Goal: Information Seeking & Learning: Learn about a topic

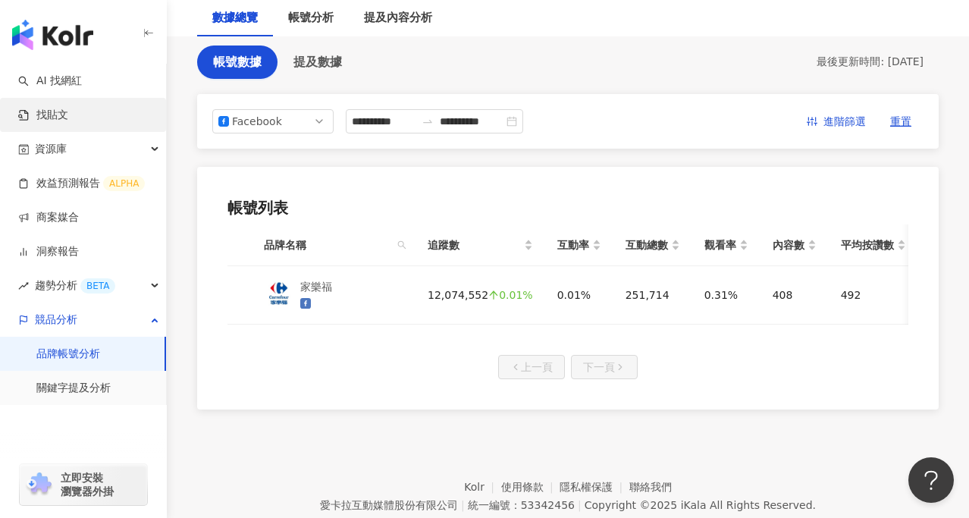
click at [68, 114] on link "找貼文" at bounding box center [43, 115] width 50 height 15
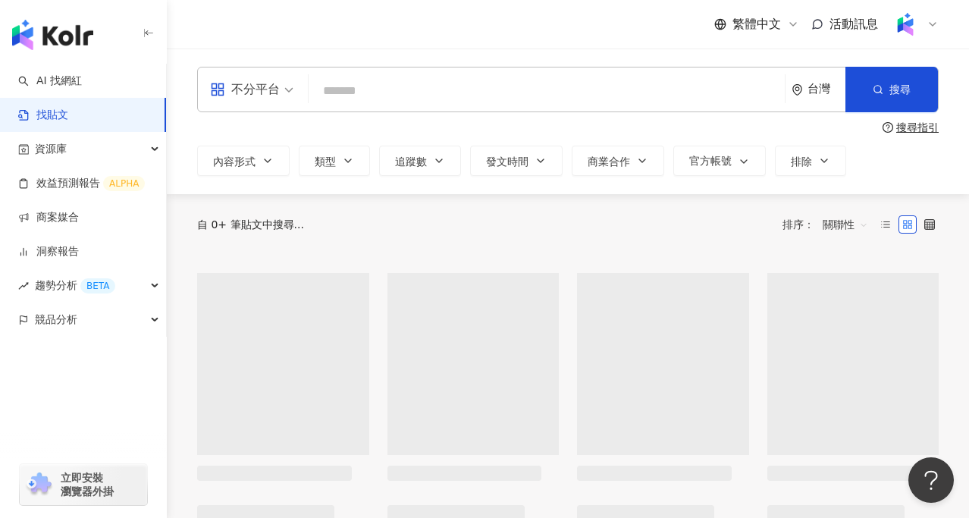
click at [408, 83] on input "search" at bounding box center [547, 90] width 464 height 33
paste input "*****"
click at [877, 91] on icon "button" at bounding box center [878, 89] width 11 height 11
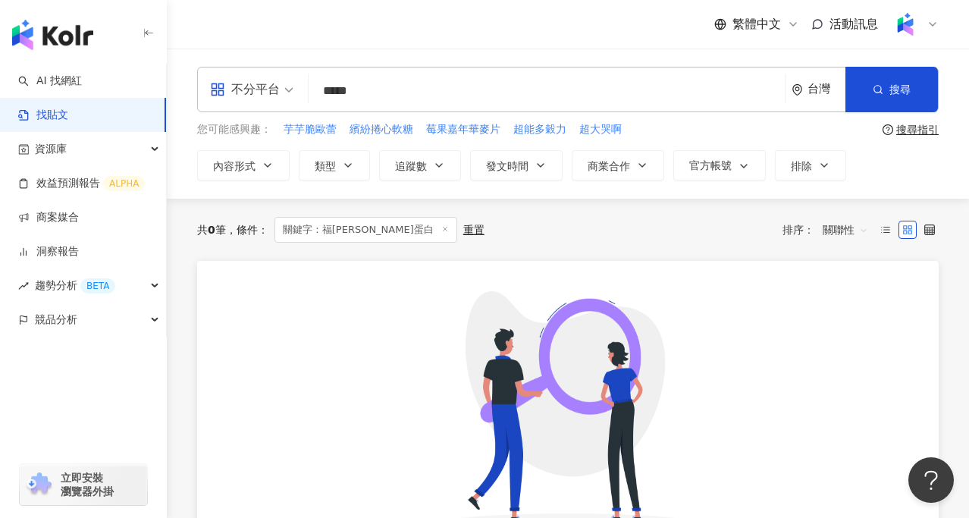
click at [352, 93] on input "*****" at bounding box center [547, 90] width 464 height 33
drag, startPoint x: 428, startPoint y: 88, endPoint x: 349, endPoint y: 99, distance: 79.6
click at [349, 99] on input "**********" at bounding box center [547, 90] width 464 height 33
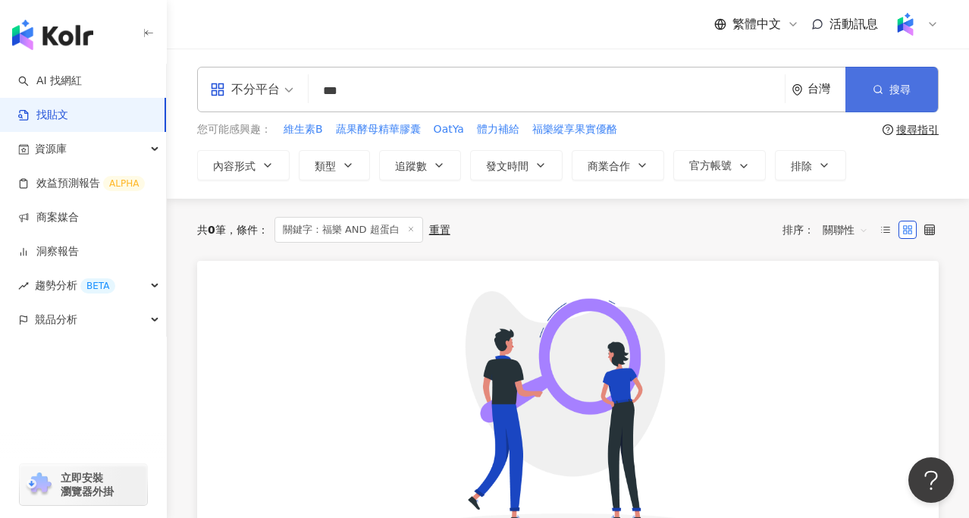
click at [866, 88] on button "搜尋" at bounding box center [891, 89] width 93 height 45
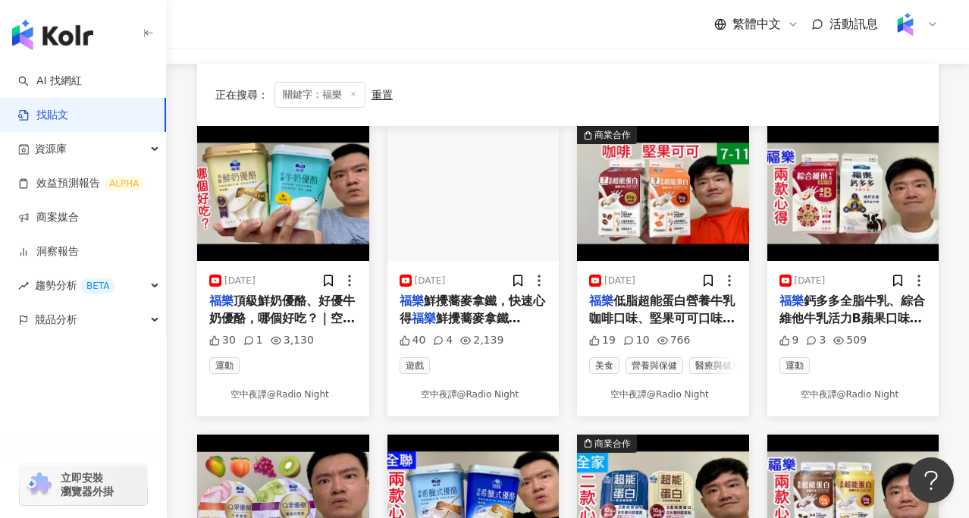
scroll to position [17, 0]
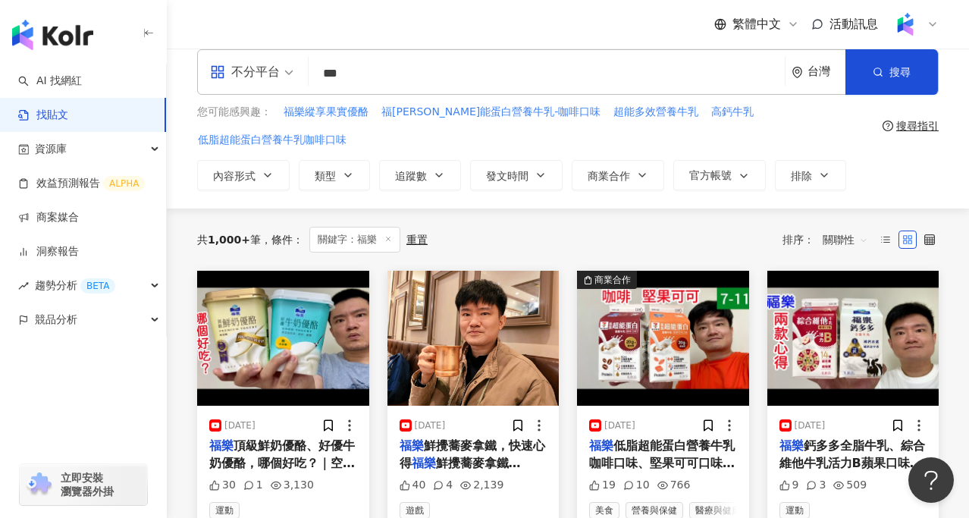
click at [407, 77] on input "**" at bounding box center [547, 73] width 464 height 33
type input "**********"
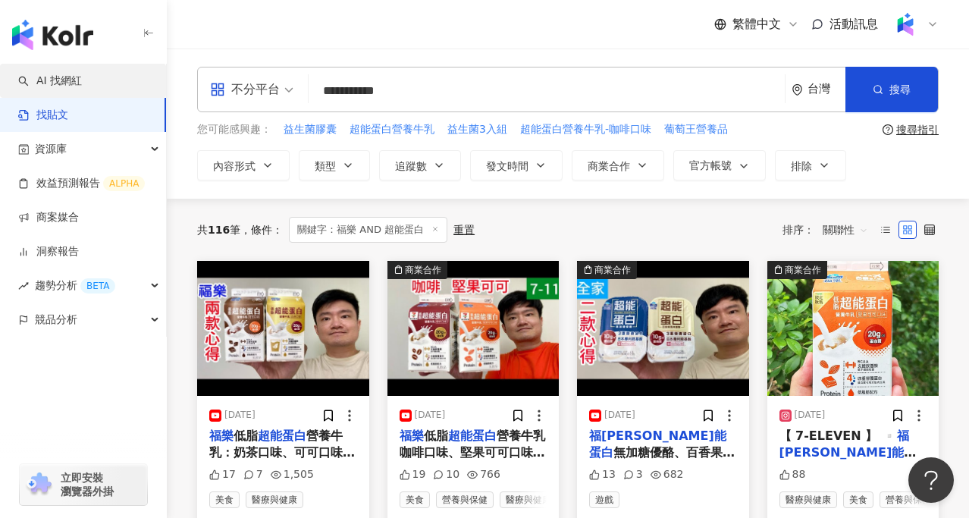
click at [82, 80] on link "AI 找網紅" at bounding box center [50, 81] width 64 height 15
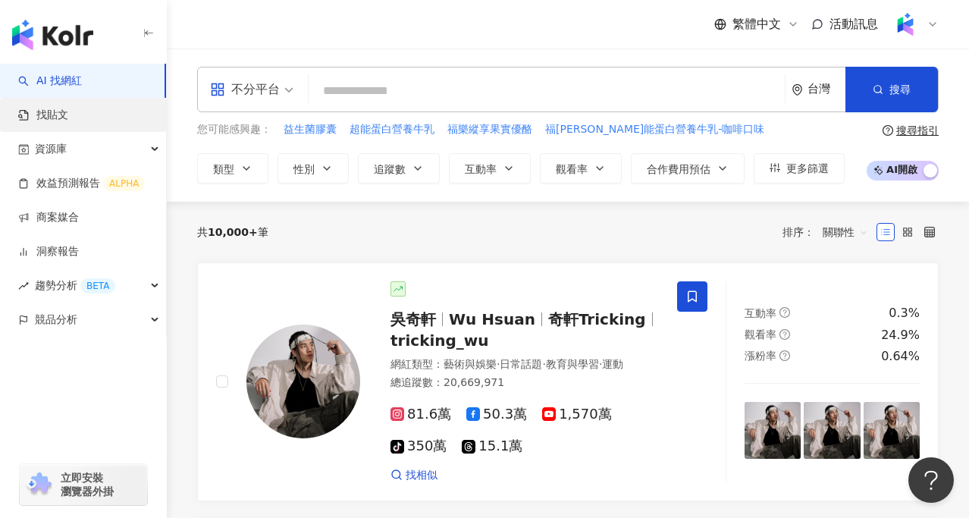
click at [68, 123] on link "找貼文" at bounding box center [43, 115] width 50 height 15
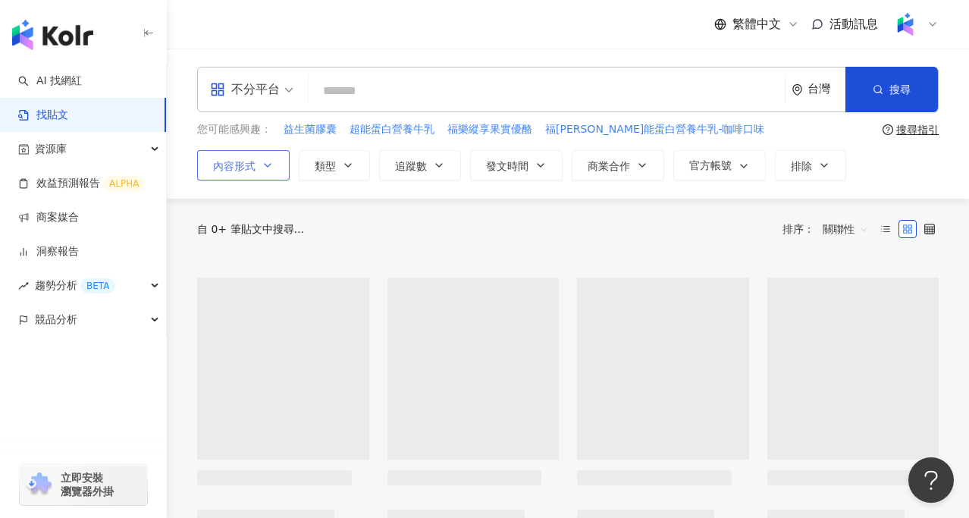
click at [248, 168] on span "內容形式" at bounding box center [234, 166] width 42 height 12
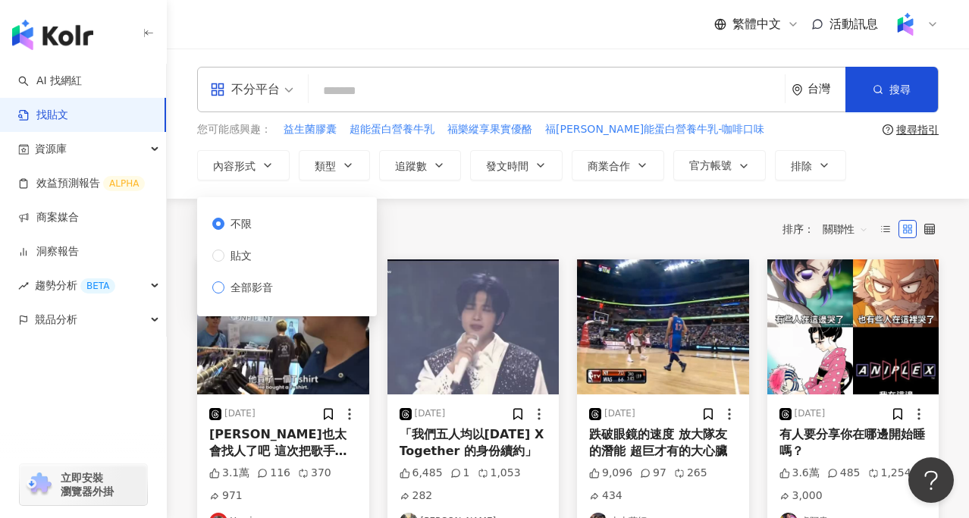
click at [261, 286] on span "全部影音" at bounding box center [251, 287] width 55 height 17
click at [844, 227] on span "關聯性" at bounding box center [845, 229] width 45 height 24
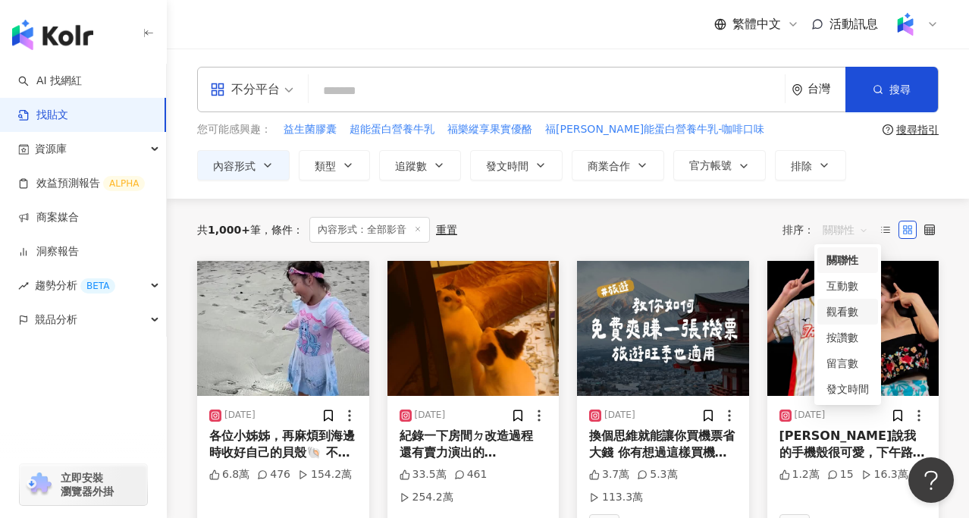
click at [860, 309] on div "觀看數" at bounding box center [848, 311] width 42 height 17
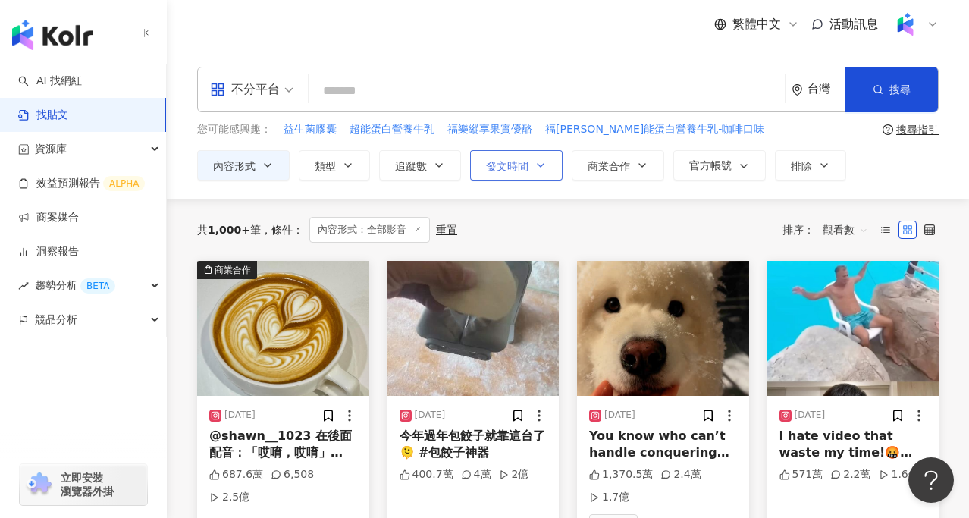
click at [500, 174] on button "發文時間" at bounding box center [516, 165] width 93 height 30
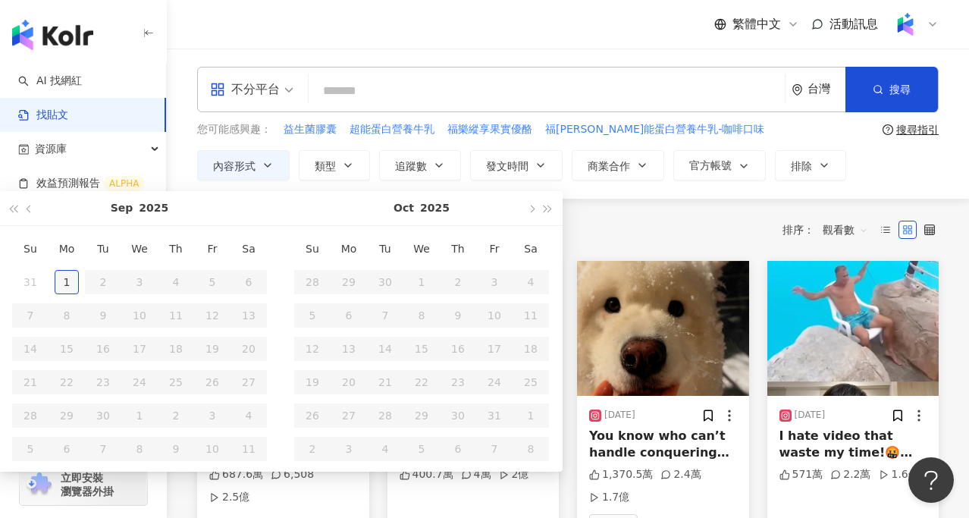
type input "**********"
click at [65, 281] on div "1" at bounding box center [67, 282] width 24 height 24
click at [26, 211] on button "button" at bounding box center [29, 208] width 17 height 34
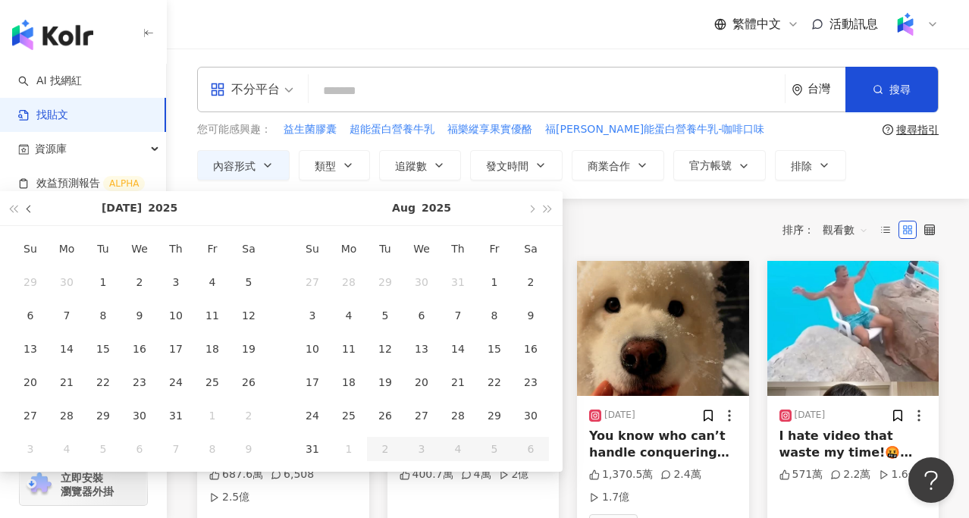
click at [26, 211] on button "button" at bounding box center [29, 208] width 17 height 34
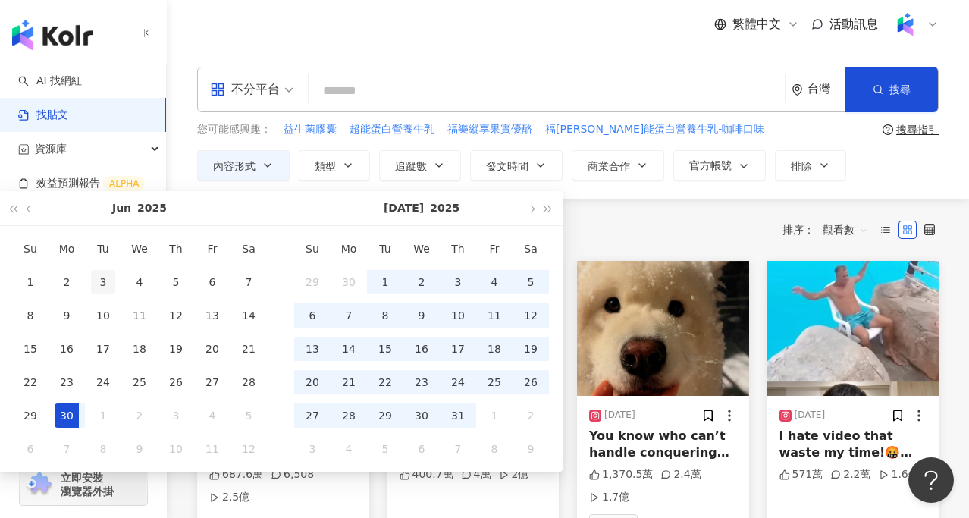
type input "**********"
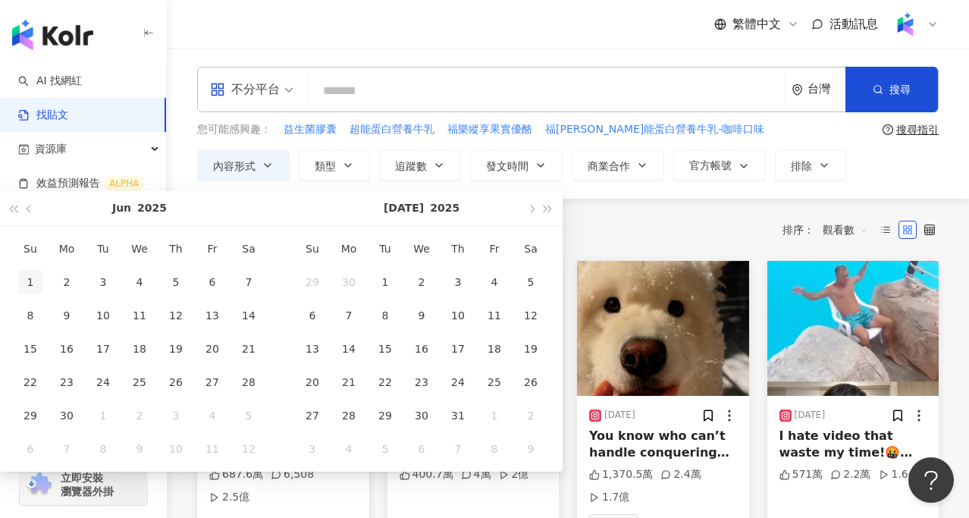
type input "**********"
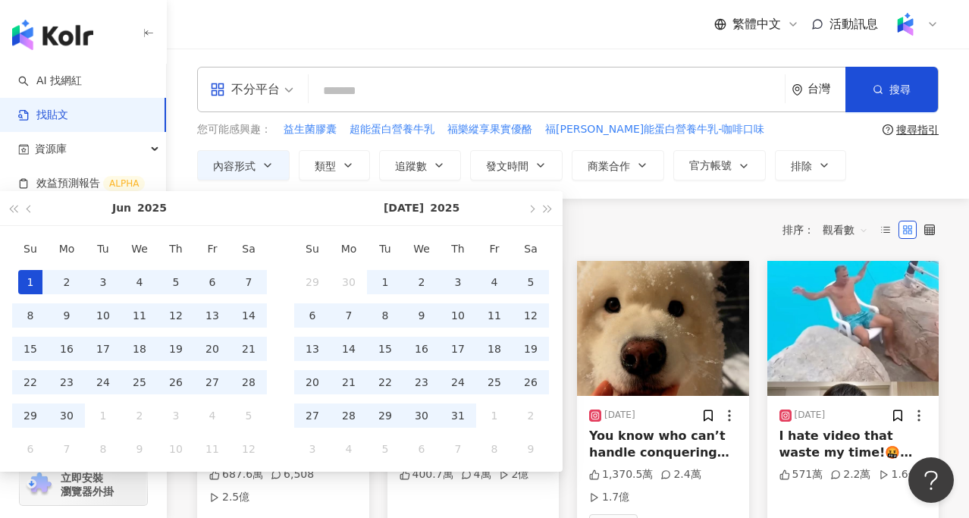
click at [26, 279] on div "1" at bounding box center [30, 282] width 24 height 24
type input "**********"
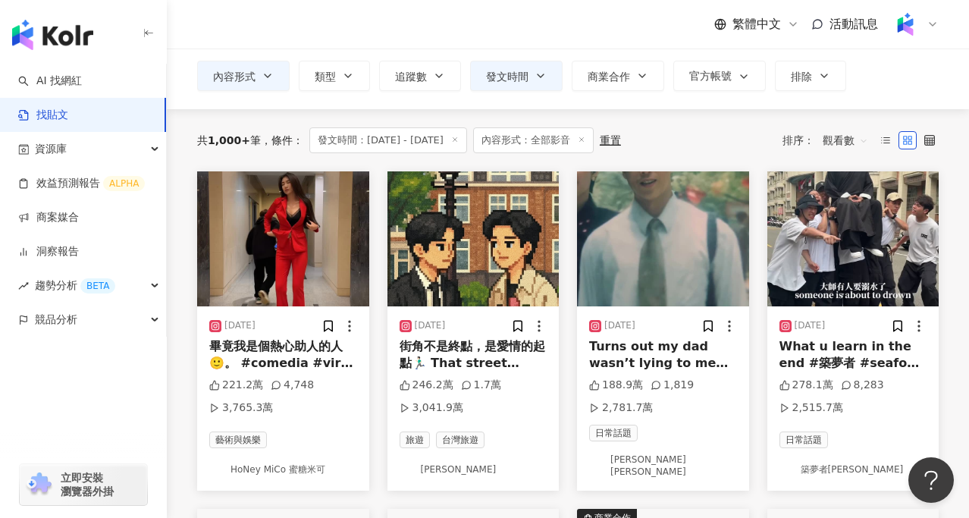
scroll to position [98, 0]
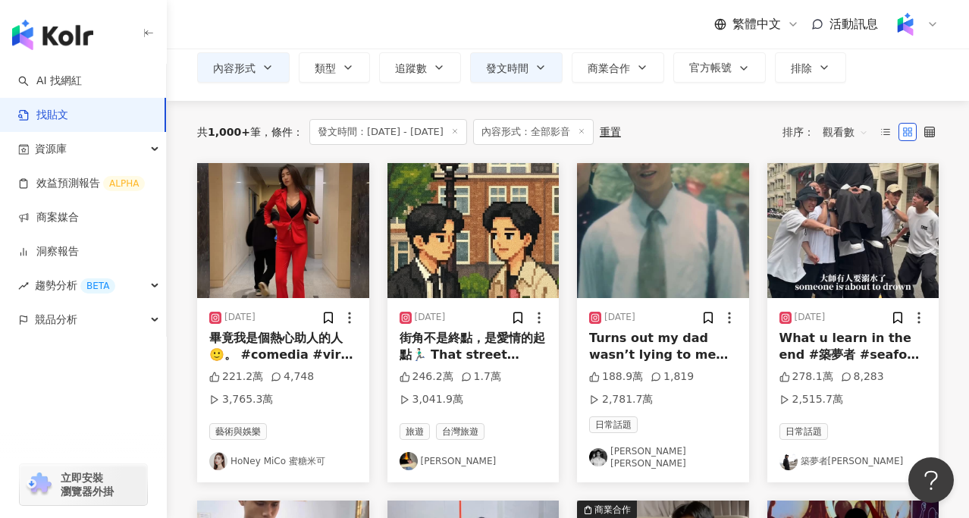
click at [289, 338] on div "畢竟我是個熱心助人的人🙂。 #comedia #viral #fyp #大展鴻圖 #反轉" at bounding box center [283, 347] width 148 height 34
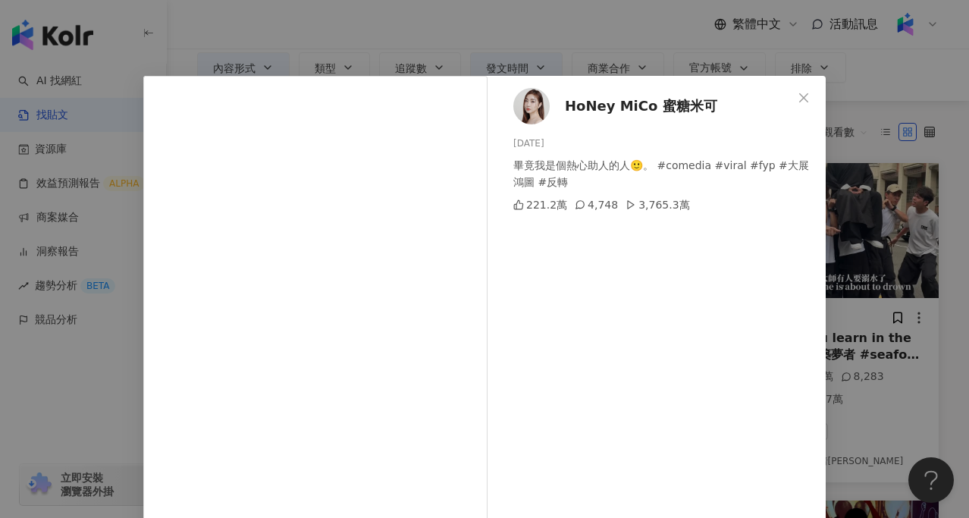
click at [882, 161] on div "HoNey MiCo 蜜糖米可 2025/6/15 畢竟我是個熱心助人的人🙂。 #comedia #viral #fyp #大展鴻圖 #反轉 221.2萬 4…" at bounding box center [484, 259] width 969 height 518
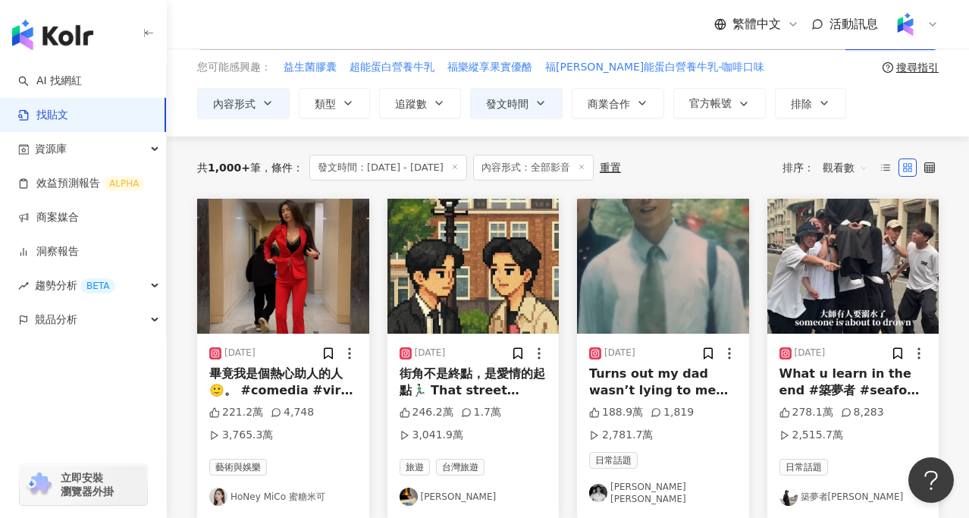
scroll to position [0, 0]
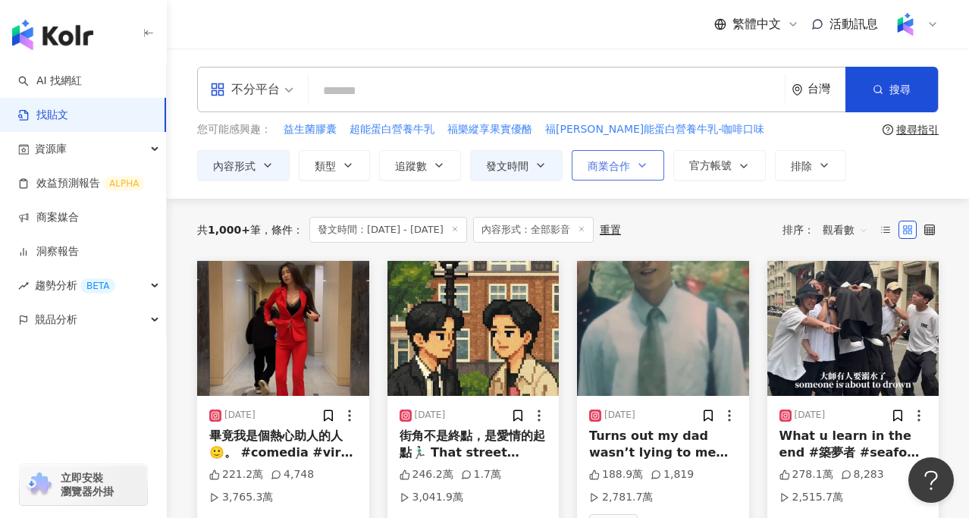
click at [628, 162] on span "商業合作" at bounding box center [609, 166] width 42 height 12
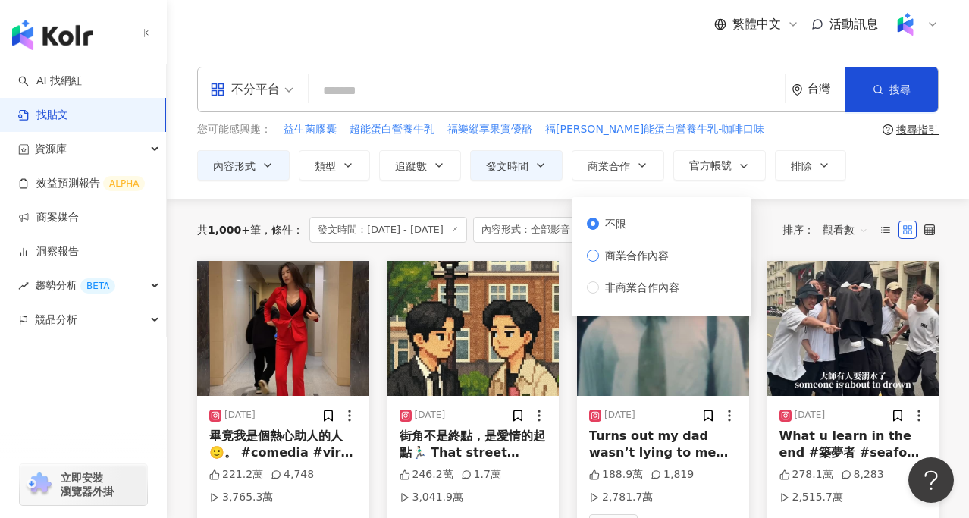
click at [633, 253] on span "商業合作內容" at bounding box center [637, 255] width 76 height 17
click at [761, 130] on div "您可能感興趣： 益生菌膠囊 超能蛋白營養牛乳 福樂縱享果實優酪 福樂超能蛋白營養牛乳-咖啡口味" at bounding box center [536, 129] width 679 height 17
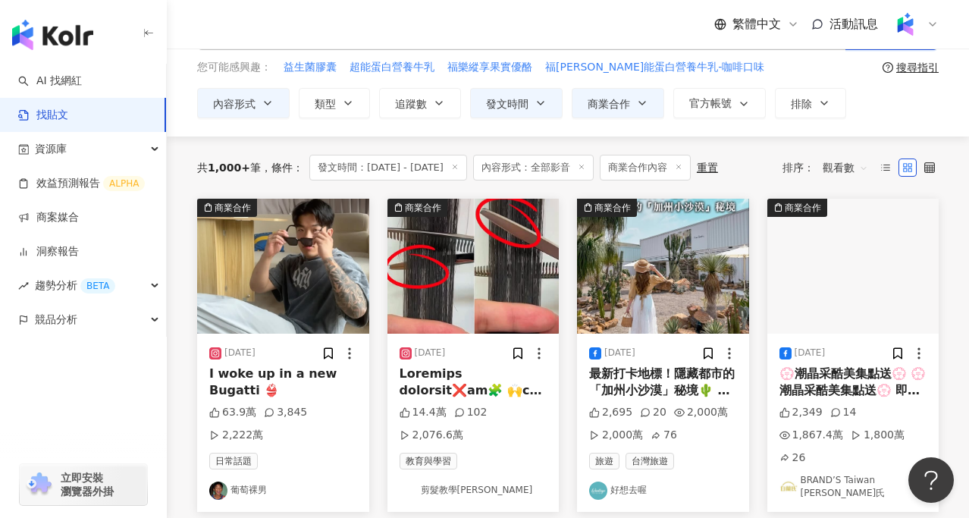
scroll to position [64, 0]
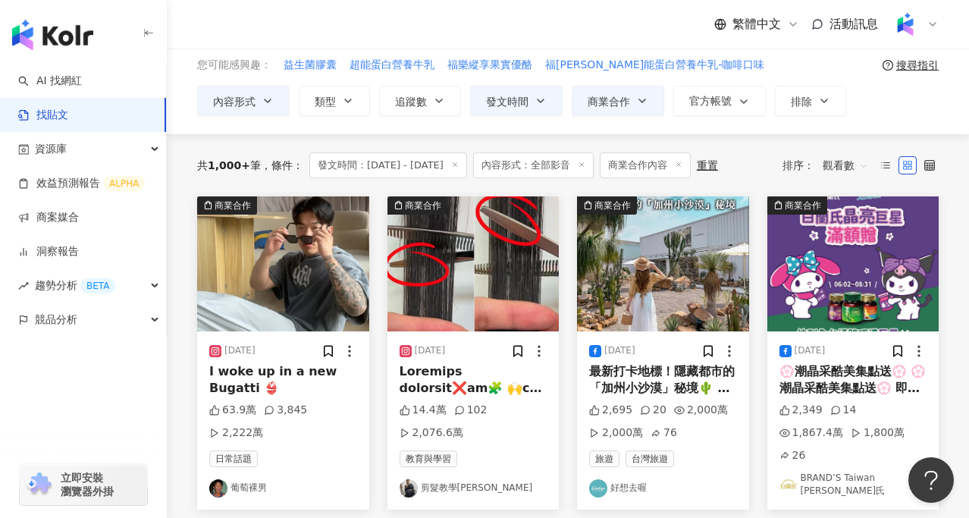
click at [273, 373] on div "I woke up in a new Bugatti 👙" at bounding box center [283, 380] width 148 height 34
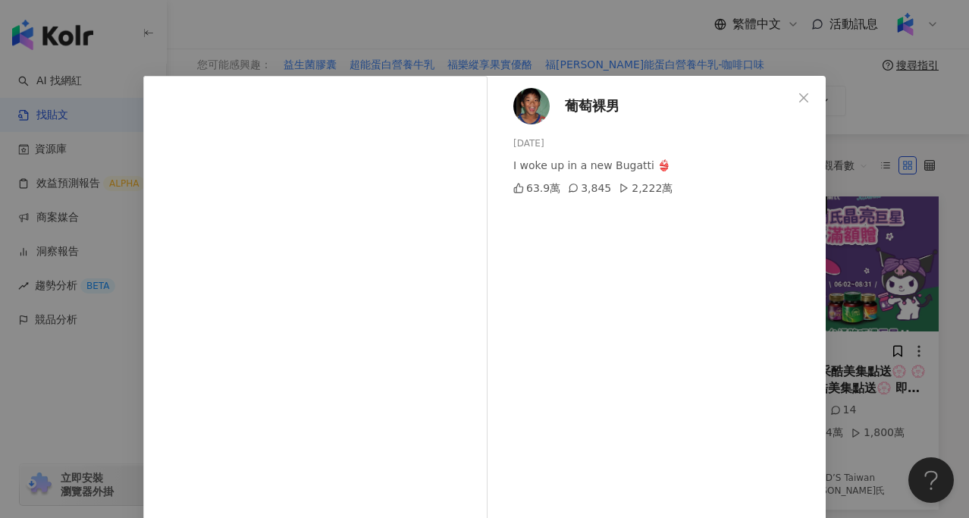
click at [933, 293] on div "葡萄裸男 2025/7/12 I woke up in a new Bugatti 👙 63.9萬 3,845 2,222萬 查看原始貼文" at bounding box center [484, 259] width 969 height 518
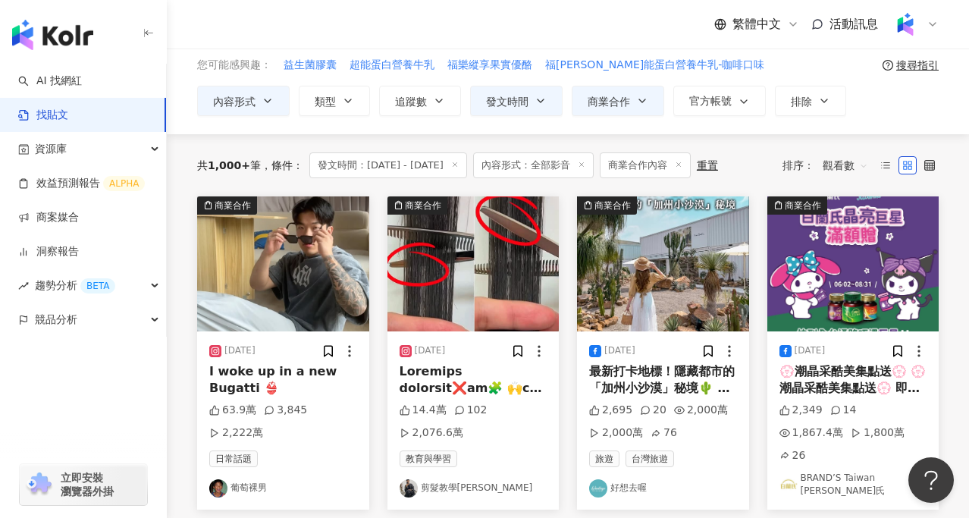
click at [872, 296] on img at bounding box center [853, 263] width 172 height 135
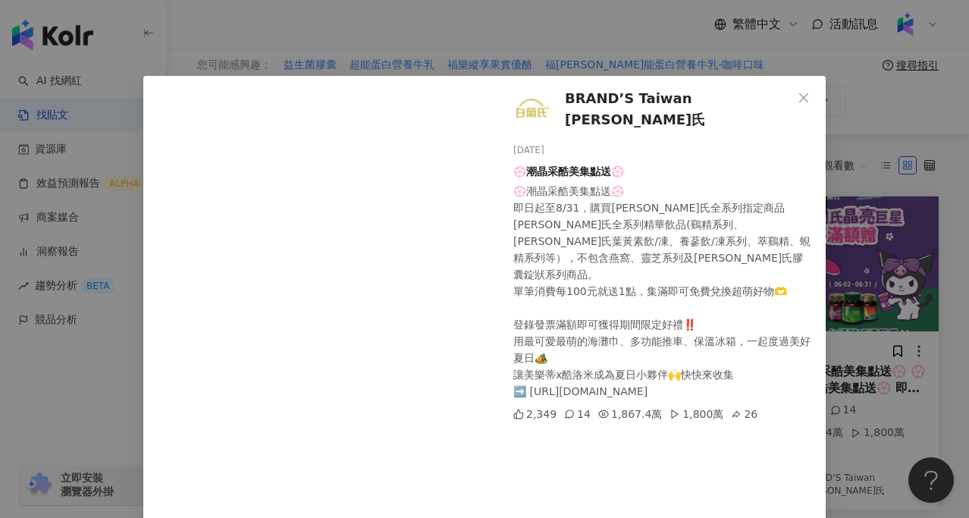
click at [836, 349] on div "BRAND’S Taiwan 白蘭氏 2025/6/6 💮潮晶采酷美集點送💮 💮潮晶采酷美集點送💮 即日起至8/31，購買白蘭氏全系列指定商品 白蘭氏全系列精…" at bounding box center [484, 259] width 969 height 518
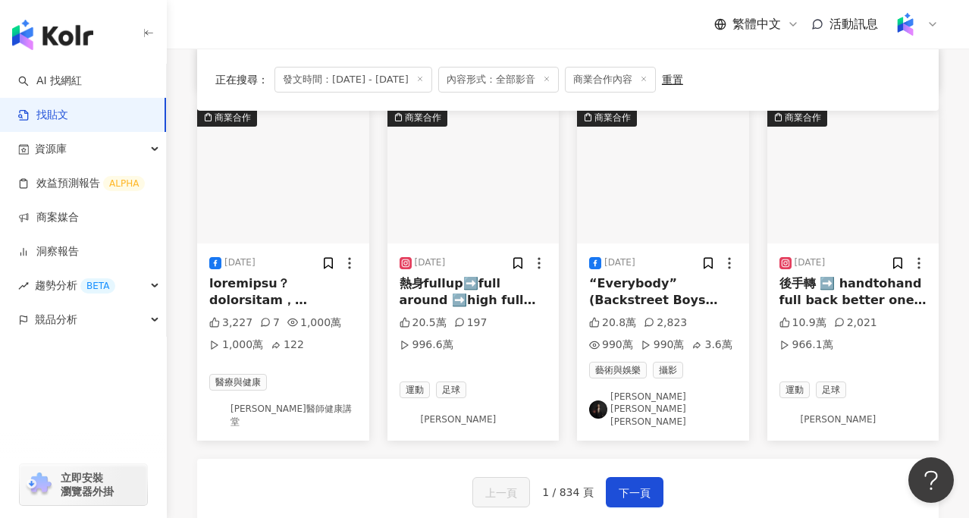
scroll to position [818, 0]
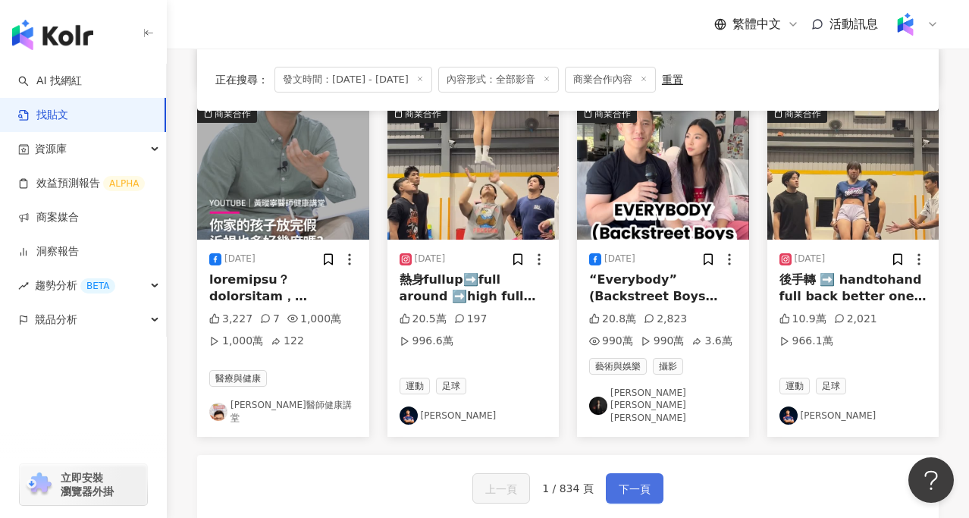
click at [635, 480] on span "下一頁" at bounding box center [635, 489] width 32 height 18
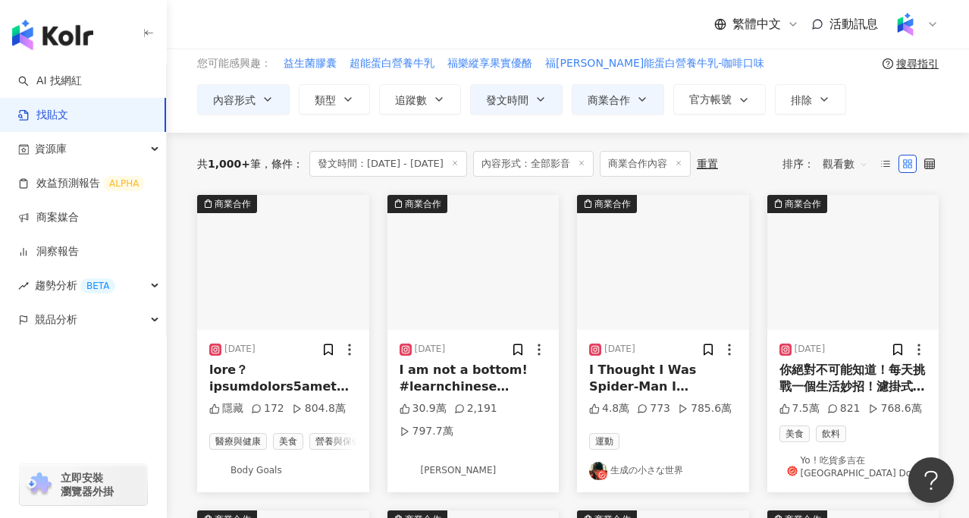
scroll to position [67, 0]
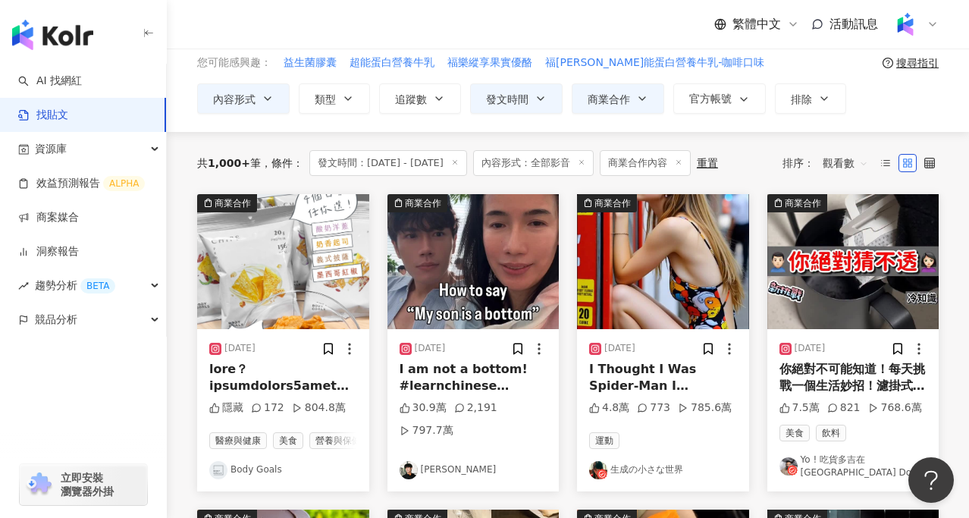
click at [295, 377] on div at bounding box center [283, 378] width 148 height 34
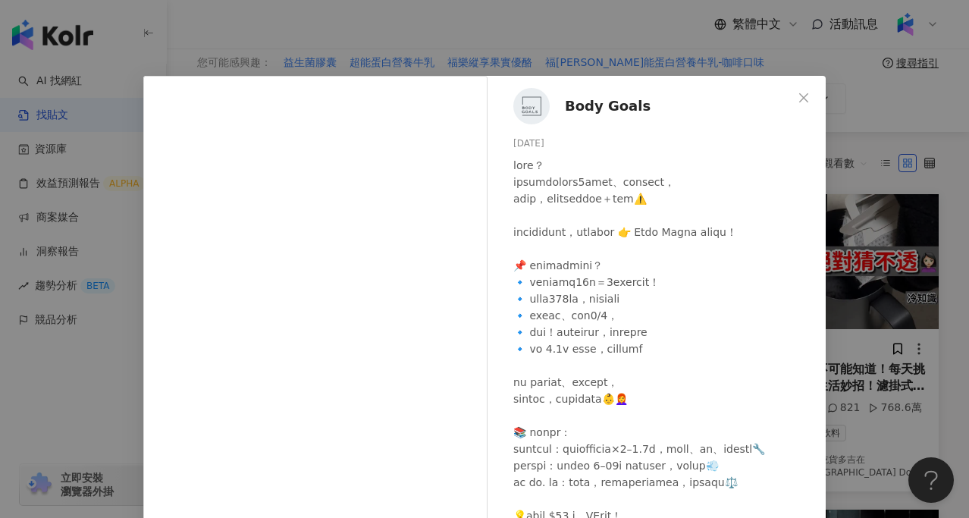
scroll to position [113, 0]
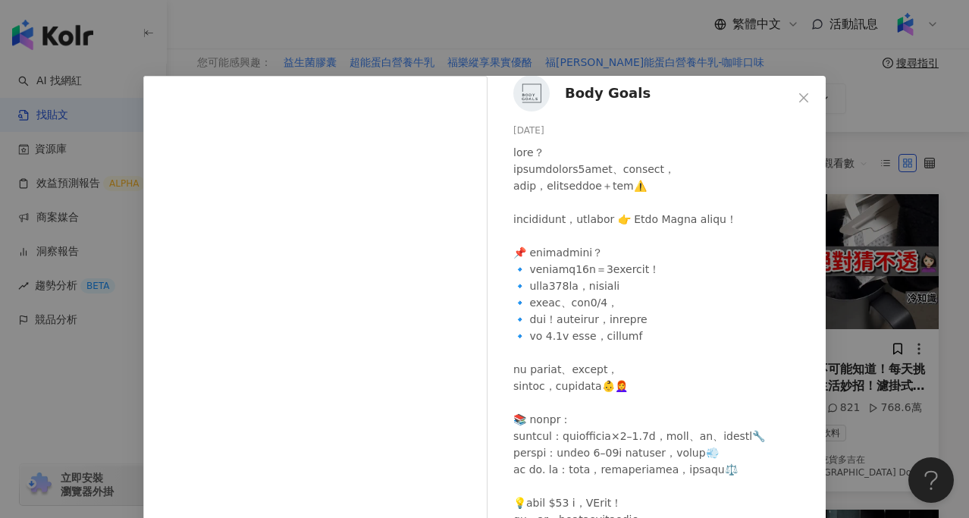
click at [866, 338] on div "Body Goals 2025/7/3 隱藏 172 804.8萬 查看原始貼文" at bounding box center [484, 259] width 969 height 518
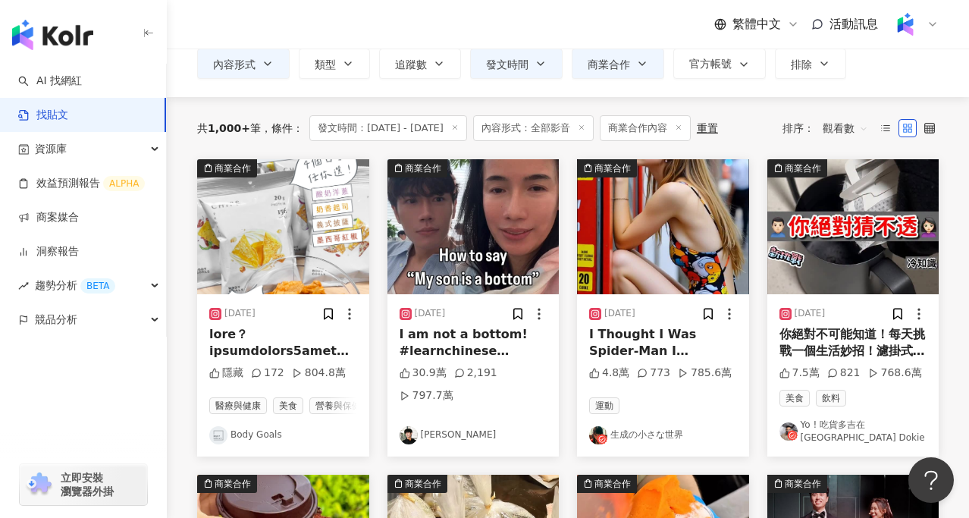
scroll to position [103, 0]
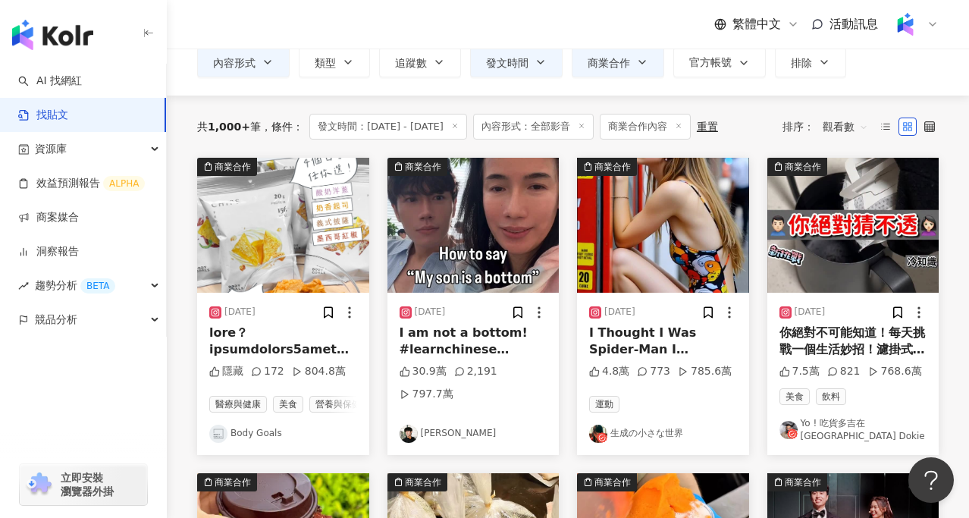
click at [876, 265] on img at bounding box center [853, 225] width 172 height 135
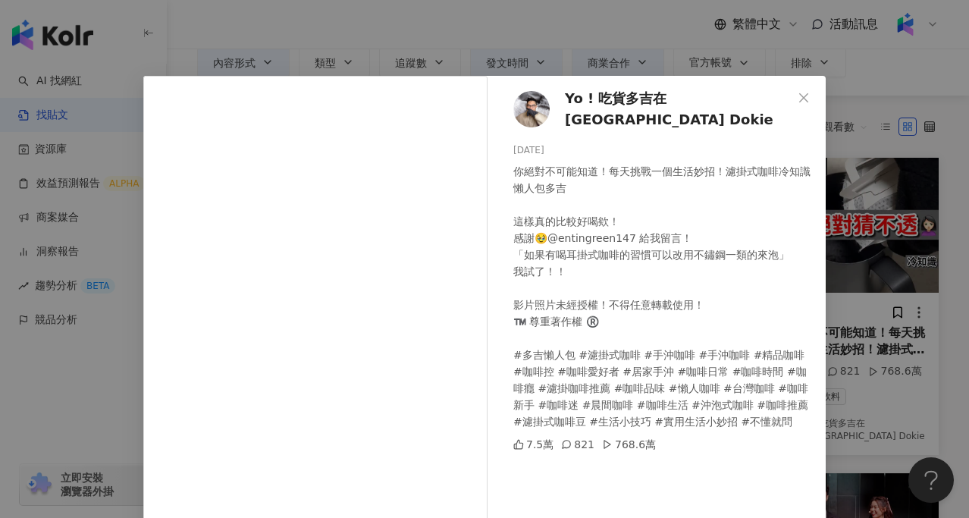
click at [876, 330] on div "Yo ! 吃貨多吉在台北Foodie Dokie 2025/6/8 你絕對不可能知道！每天挑戰一個生活妙招！濾掛式咖啡冷知識懶人包多吉 這樣真的比較好喝欸！ …" at bounding box center [484, 259] width 969 height 518
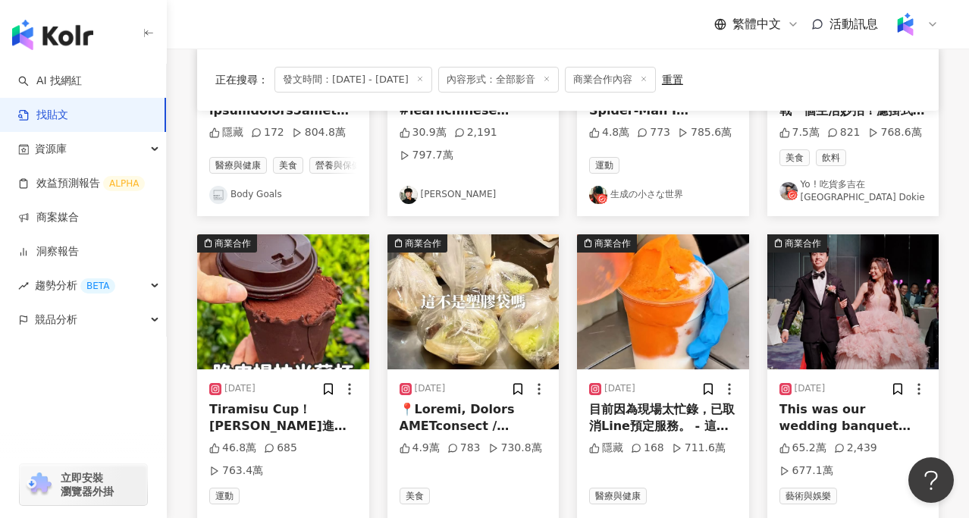
scroll to position [343, 0]
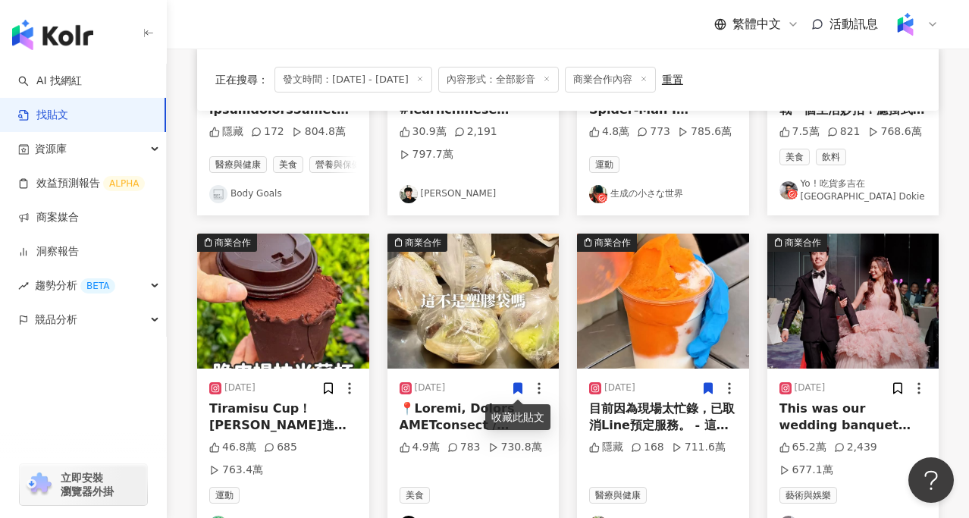
click at [283, 308] on img at bounding box center [283, 301] width 172 height 135
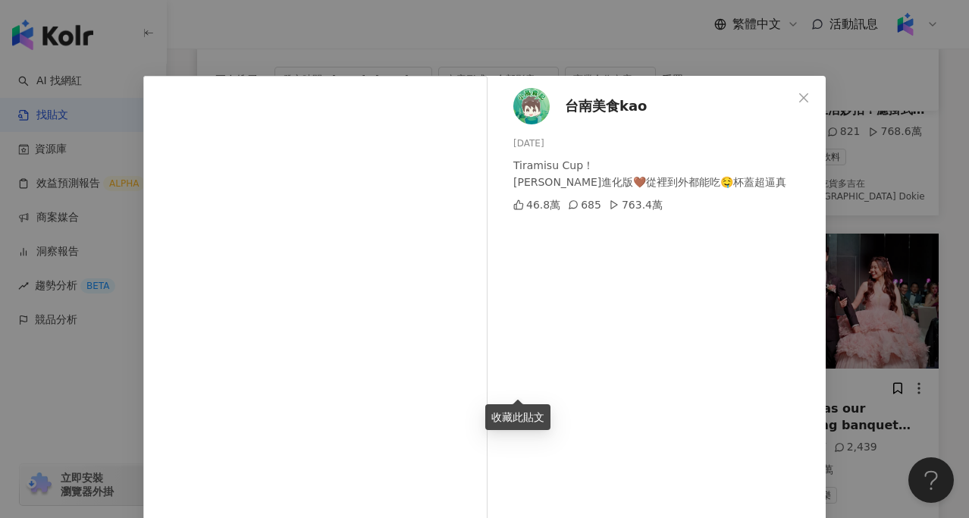
click at [921, 210] on div "台南美食kao 2025/6/2 Tiramisu Cup！ 提拉米蘇進化版🤎從裡到外都能吃🤤杯蓋超逼真 46.8萬 685 763.4萬 查看原始貼文" at bounding box center [484, 259] width 969 height 518
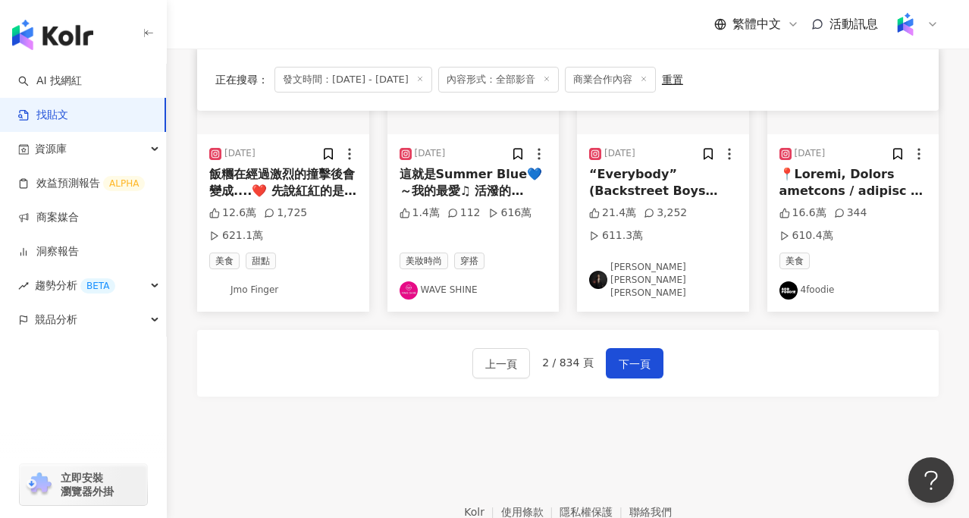
scroll to position [908, 0]
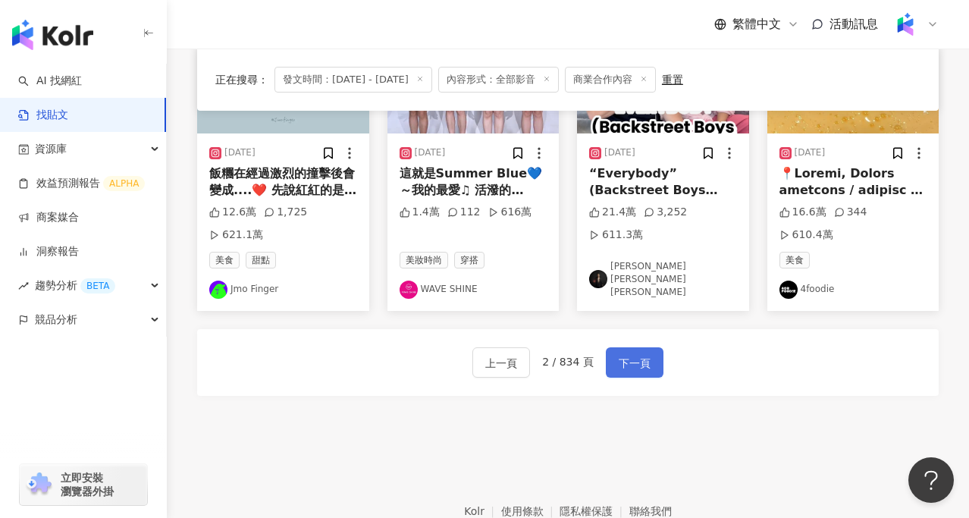
click at [651, 372] on button "下一頁" at bounding box center [635, 362] width 58 height 30
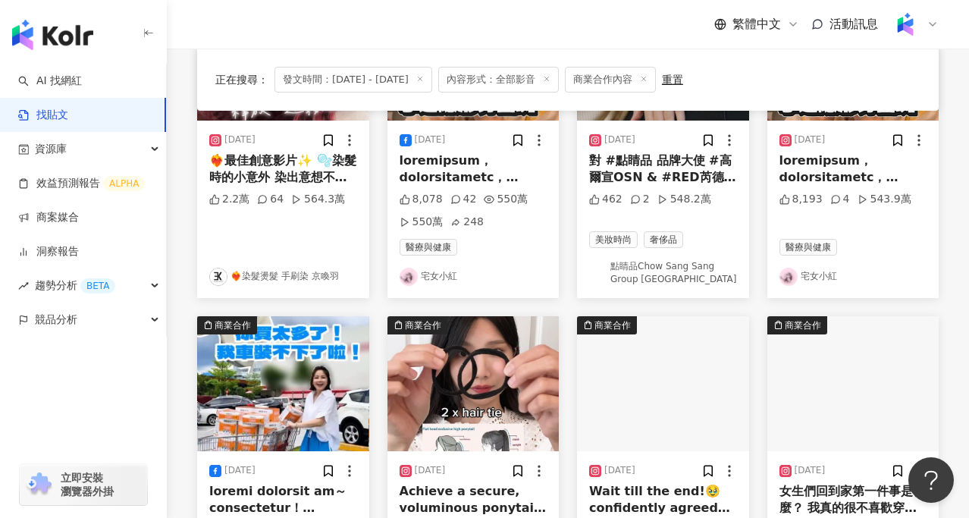
scroll to position [638, 0]
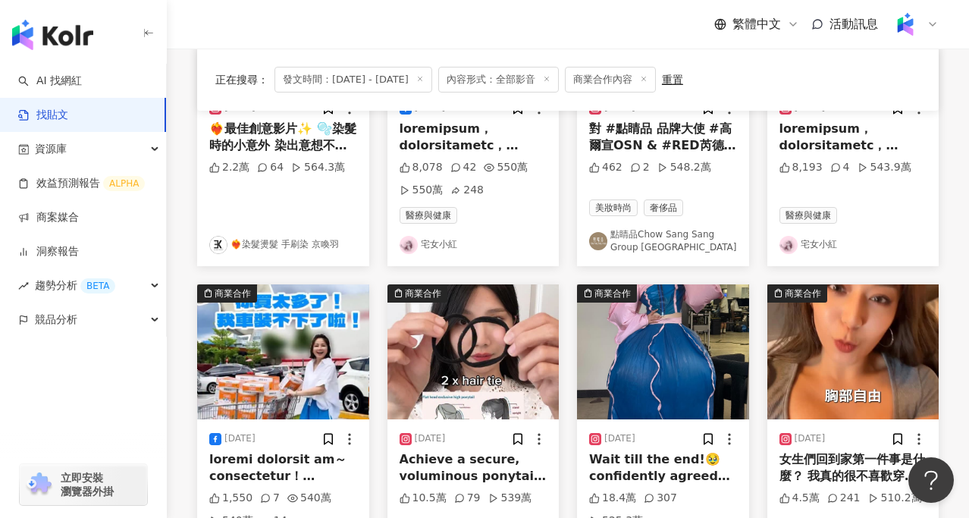
click at [257, 387] on img at bounding box center [283, 351] width 172 height 135
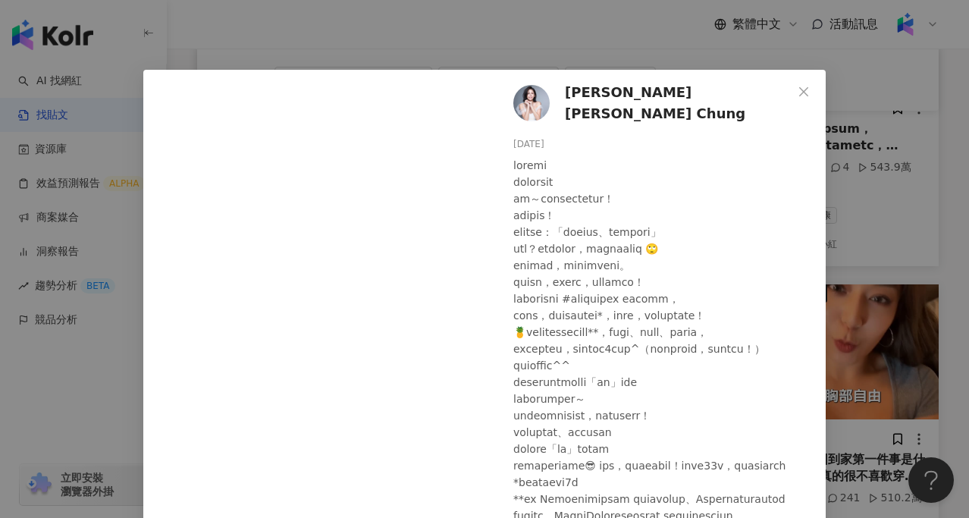
scroll to position [0, 0]
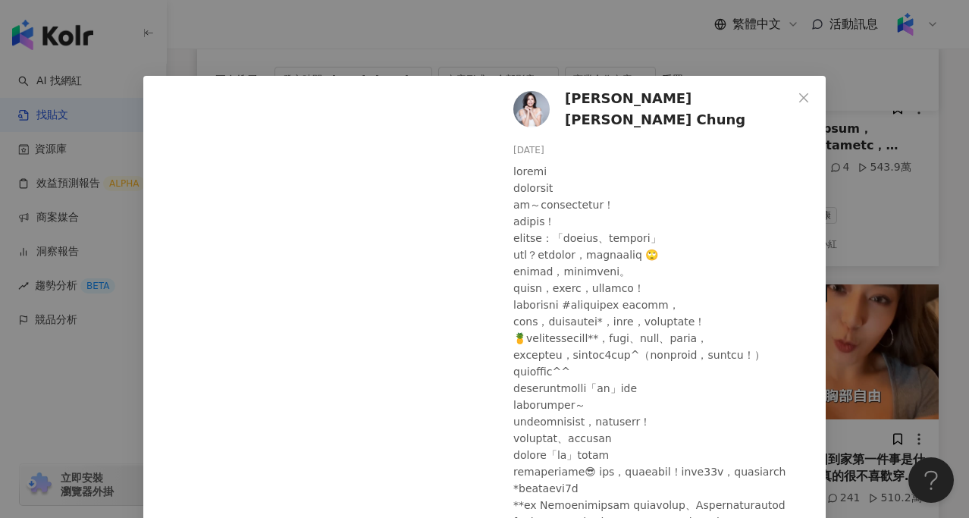
click at [840, 162] on div "鍾欣怡 Cathy Chung 2025/8/4 1,550 7 540萬 540萬 14 查看原始貼文" at bounding box center [484, 259] width 969 height 518
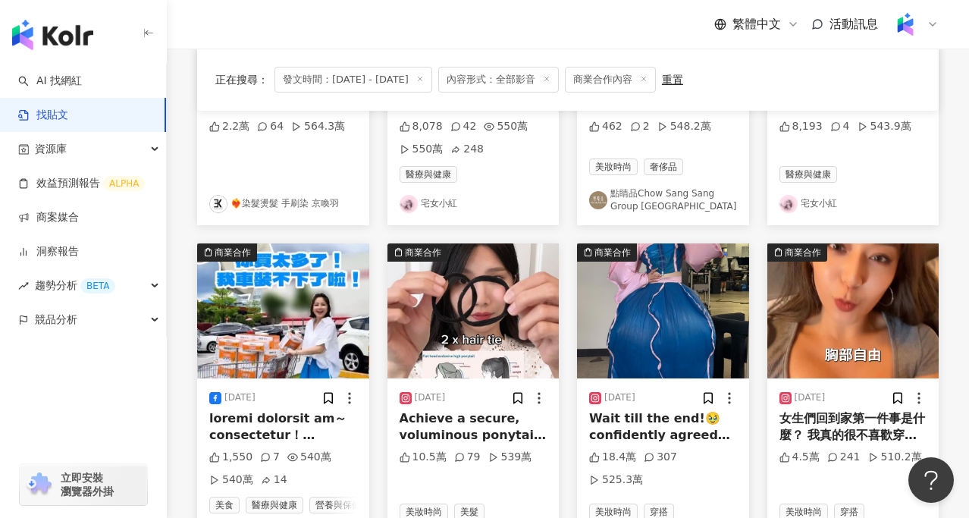
scroll to position [679, 0]
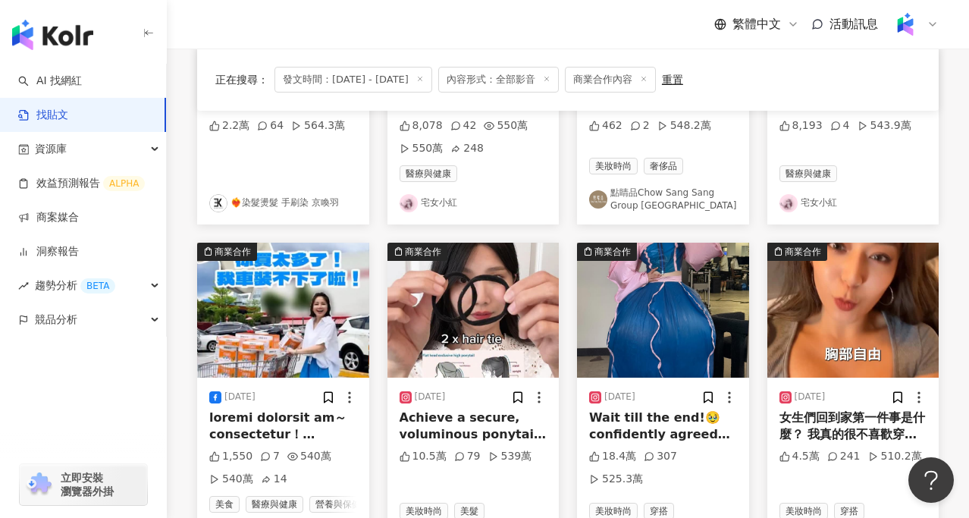
click at [653, 310] on img at bounding box center [663, 310] width 172 height 135
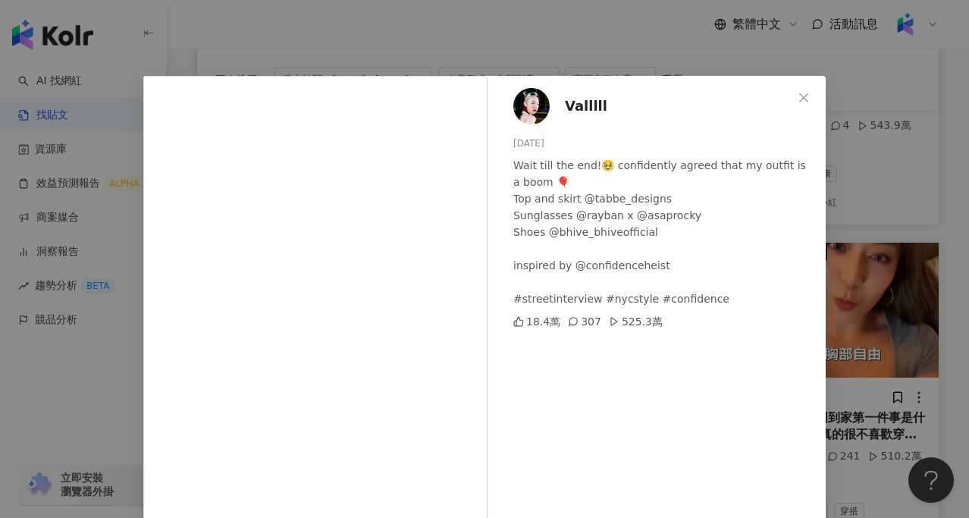
click at [895, 284] on div "Valllll 2025/7/5 Wait till the end!🥹 confidently agreed that my outfit is a boo…" at bounding box center [484, 259] width 969 height 518
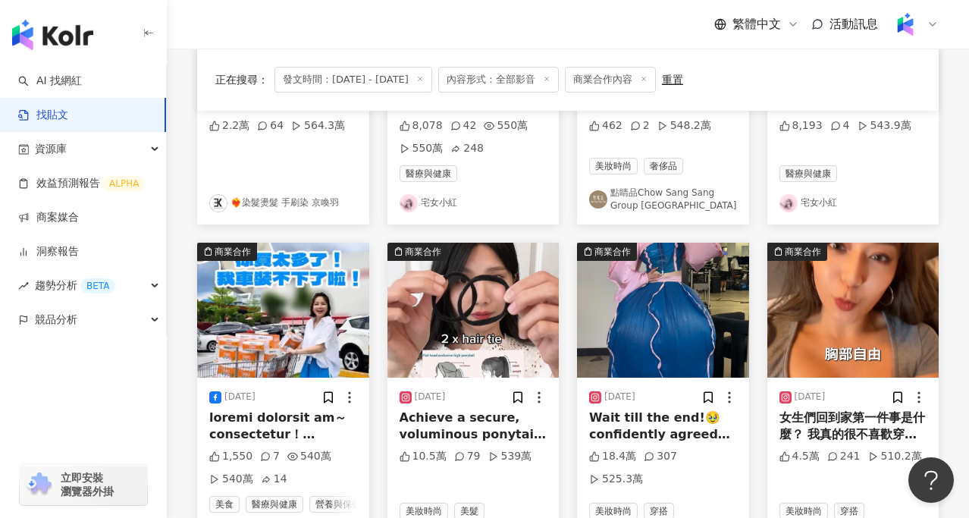
click at [484, 331] on img at bounding box center [473, 310] width 172 height 135
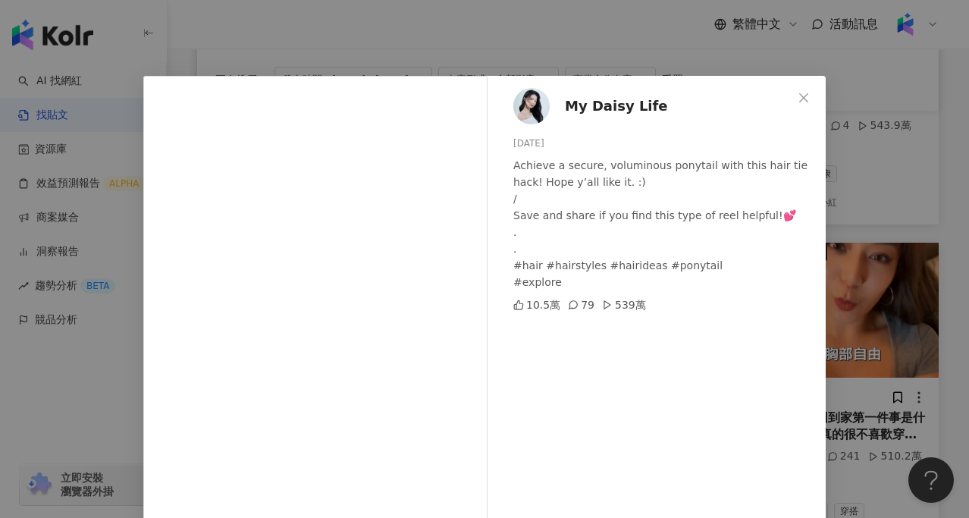
click at [843, 259] on div "My Daisy Life 2025/8/16 Achieve a secure, voluminous ponytail with this hair ti…" at bounding box center [484, 259] width 969 height 518
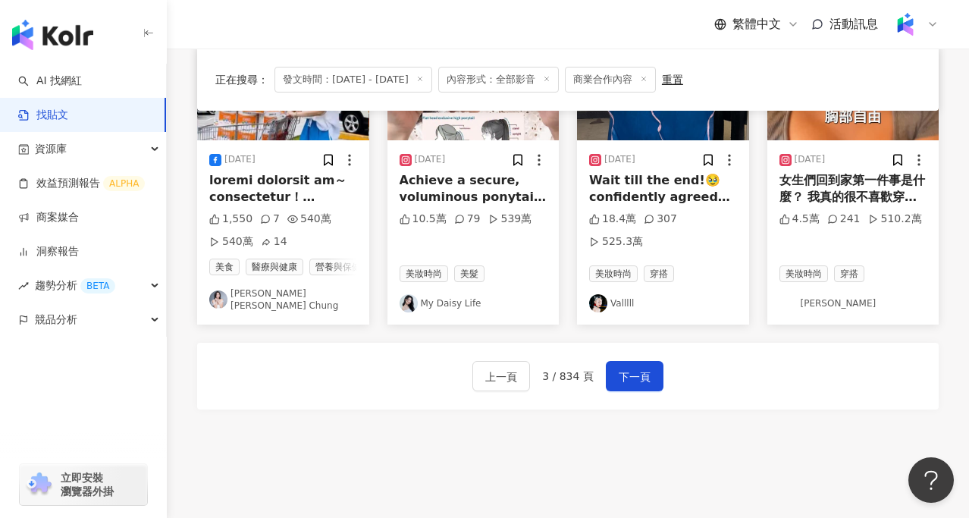
scroll to position [915, 0]
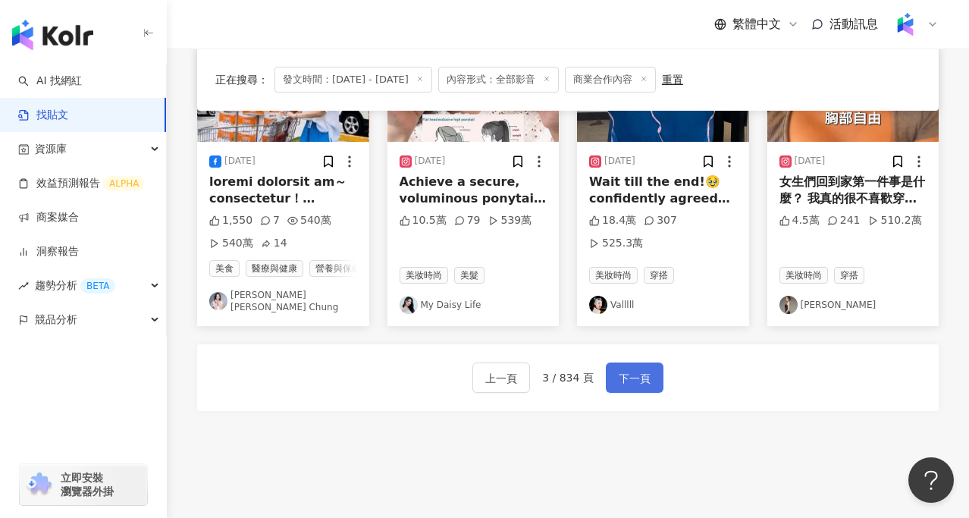
click at [623, 374] on span "下一頁" at bounding box center [635, 378] width 32 height 18
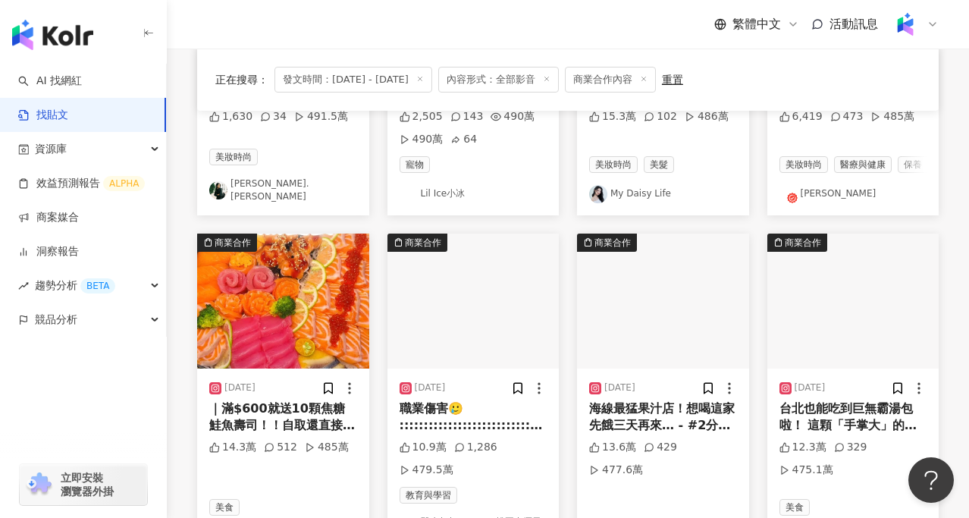
scroll to position [686, 0]
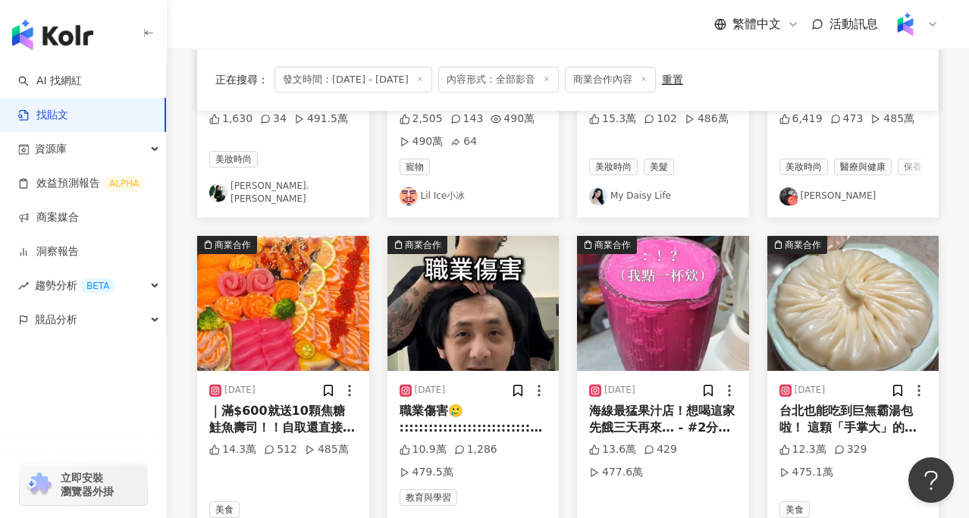
click at [460, 299] on img at bounding box center [473, 303] width 172 height 135
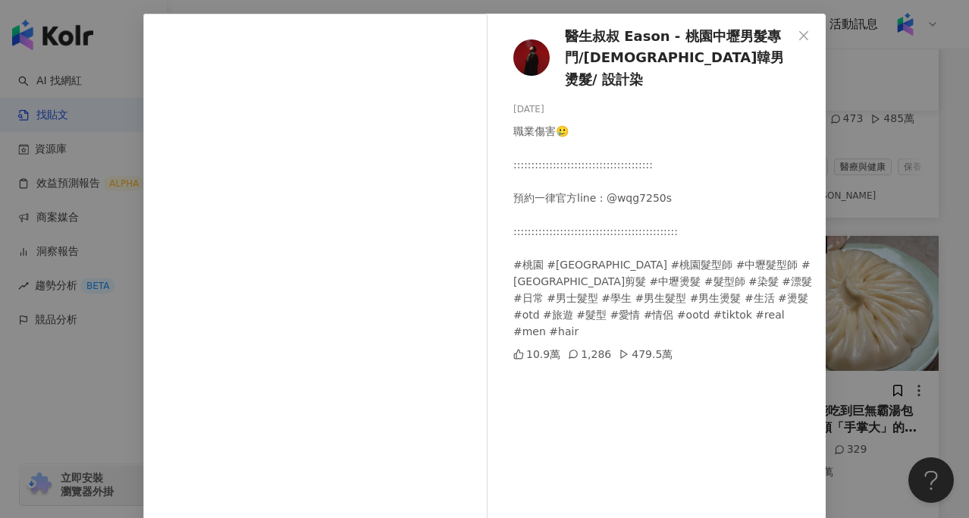
scroll to position [60, 0]
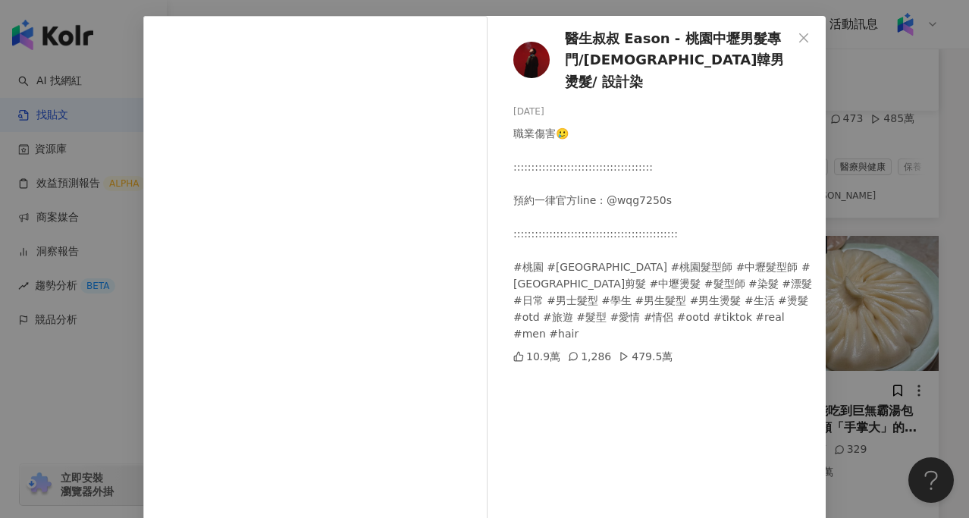
click at [584, 348] on div "1,286" at bounding box center [589, 356] width 43 height 17
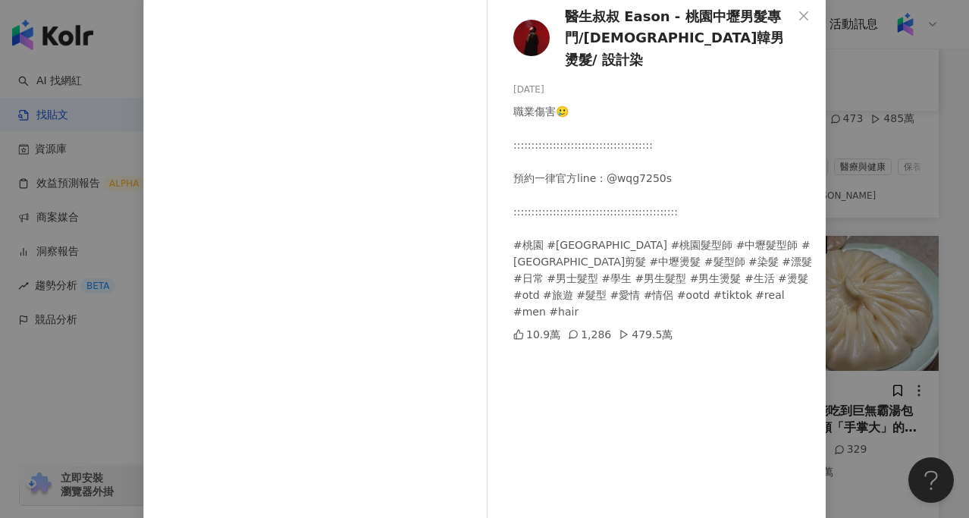
scroll to position [83, 0]
click at [875, 241] on div "醫生叔叔 Eason - 桃園中壢男髮專門/日韓男燙髮/ 設計染 2025/6/23 職業傷害🥲 ::::::::::::::::::::::::::::::…" at bounding box center [484, 259] width 969 height 518
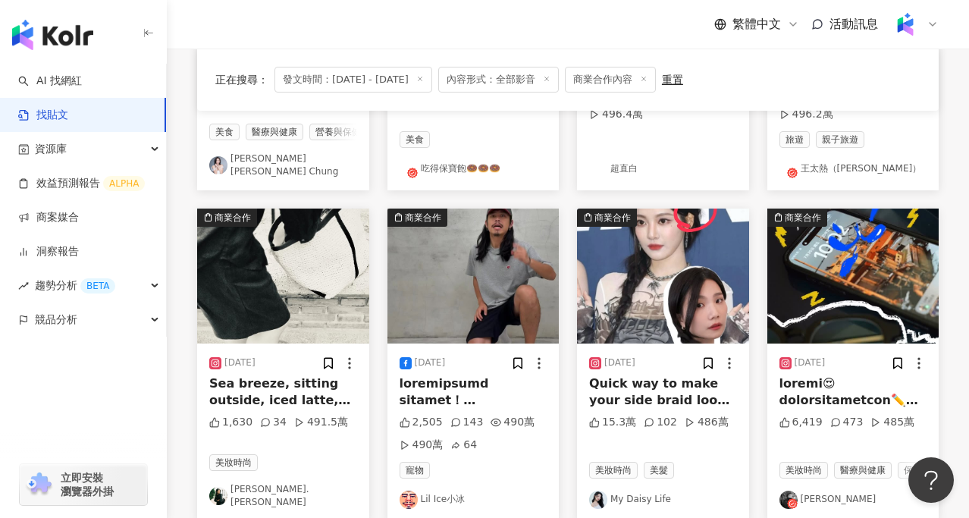
scroll to position [381, 0]
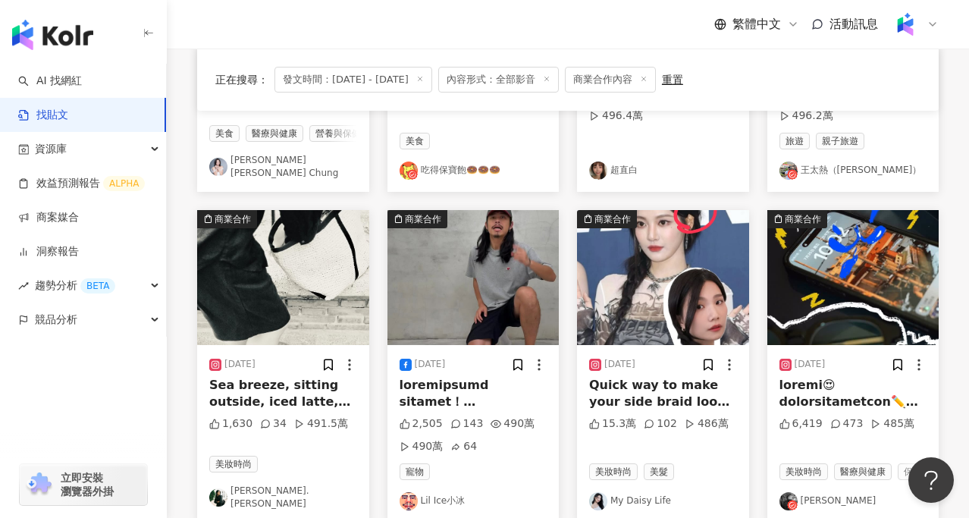
click at [500, 277] on img at bounding box center [473, 277] width 172 height 135
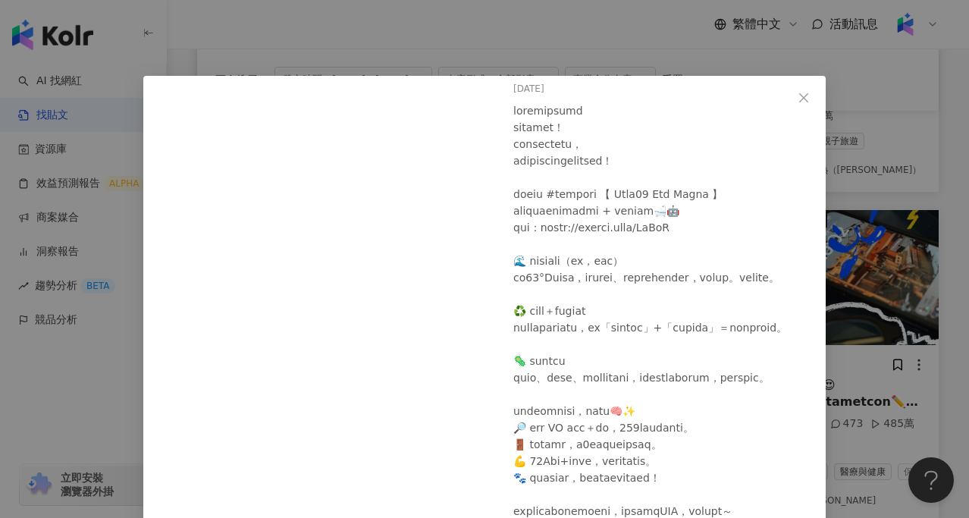
scroll to position [0, 0]
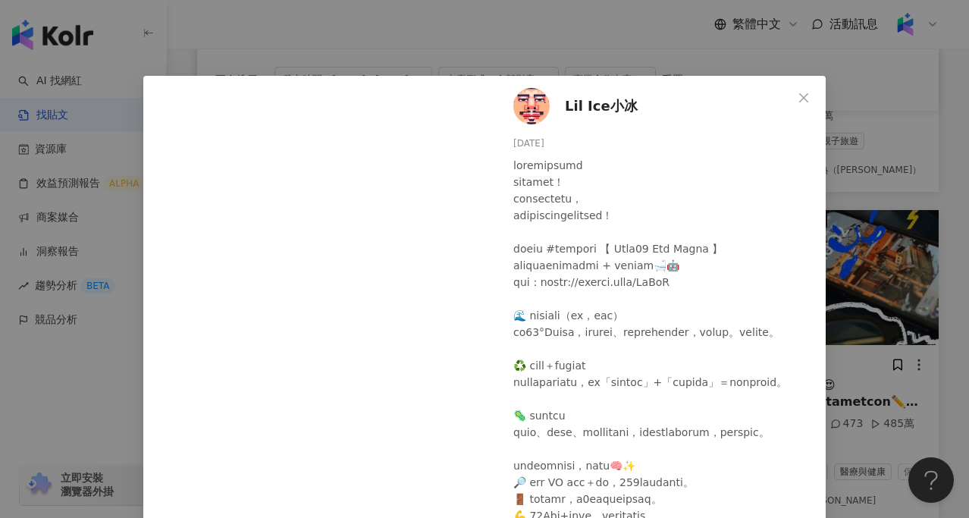
click at [573, 99] on span "Lil Ice小冰" at bounding box center [601, 106] width 73 height 21
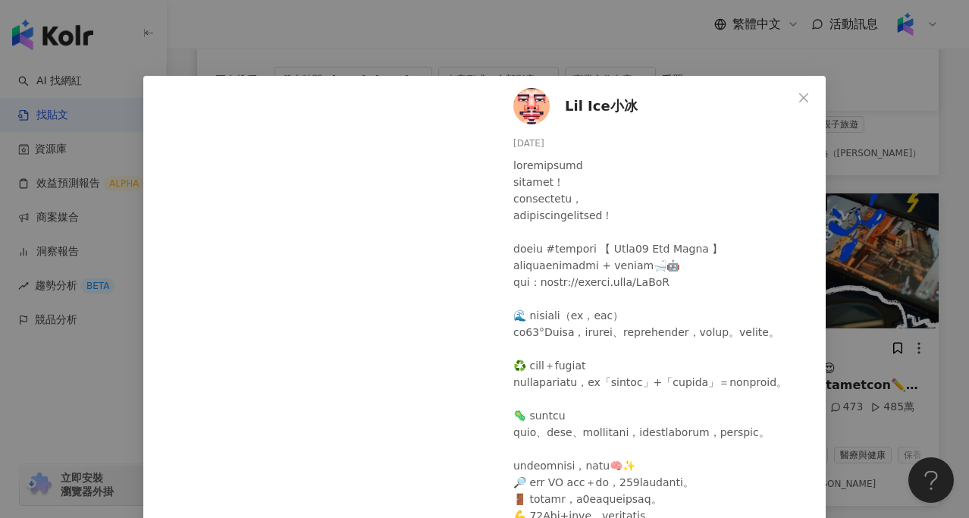
click at [593, 112] on span "Lil Ice小冰" at bounding box center [601, 106] width 73 height 21
click at [880, 106] on div "Lil Ice小冰 2025/6/18 2,505 143 490萬 490萬 64 查看原始貼文" at bounding box center [484, 259] width 969 height 518
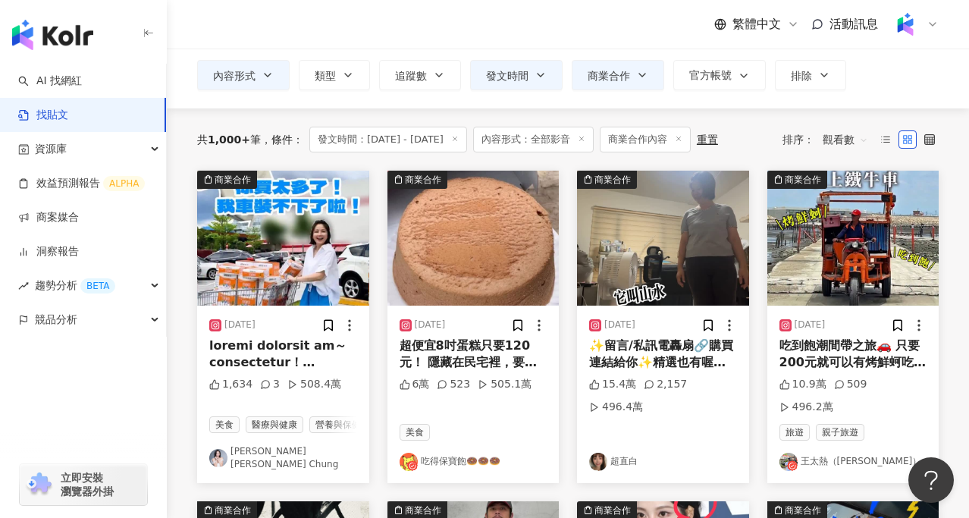
scroll to position [93, 0]
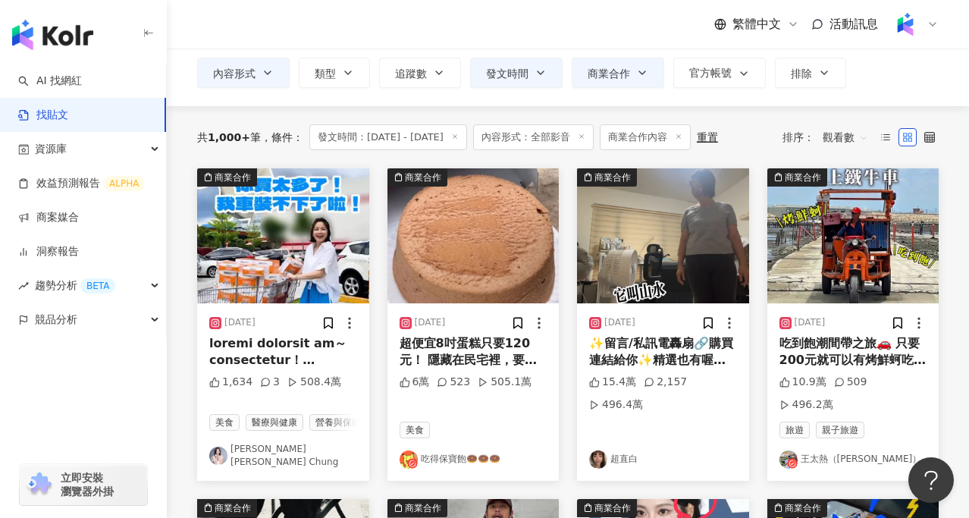
click at [657, 267] on img at bounding box center [663, 235] width 172 height 135
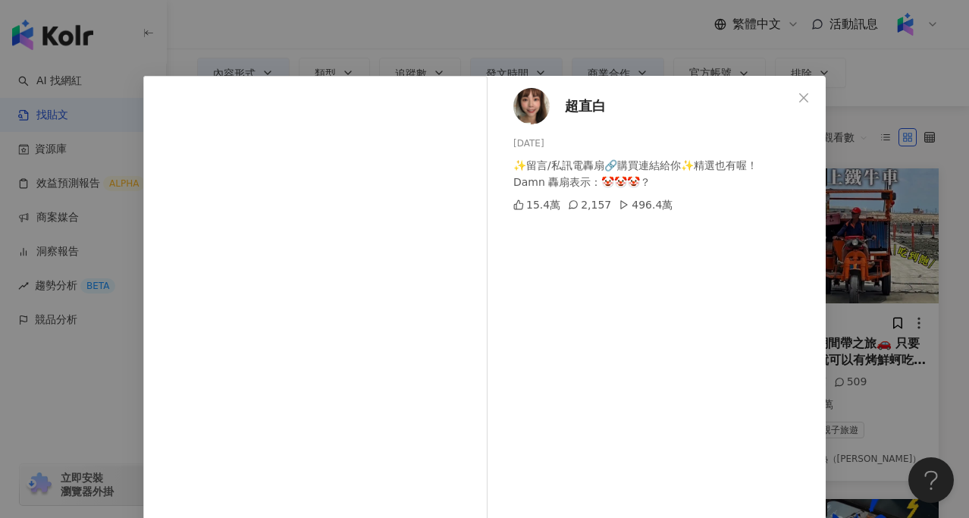
click at [578, 109] on span "超直白" at bounding box center [585, 106] width 41 height 21
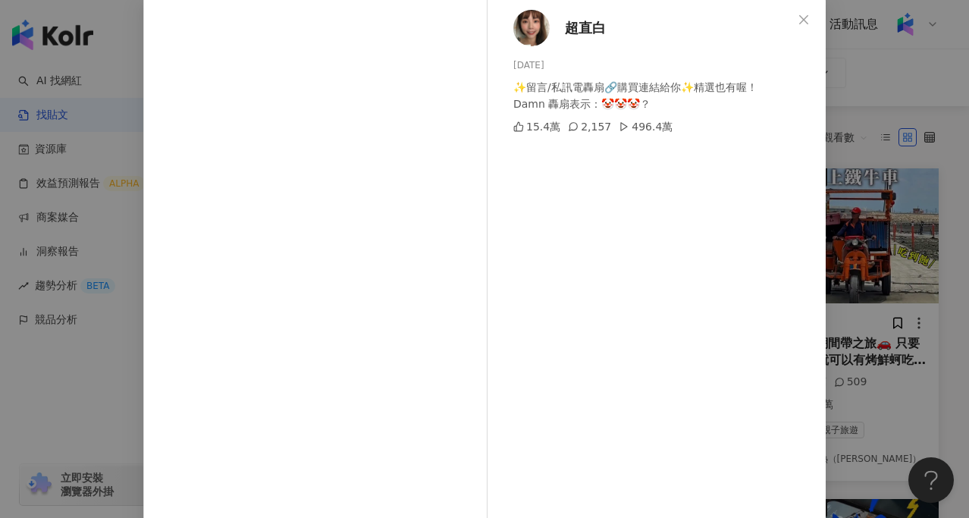
scroll to position [70, 0]
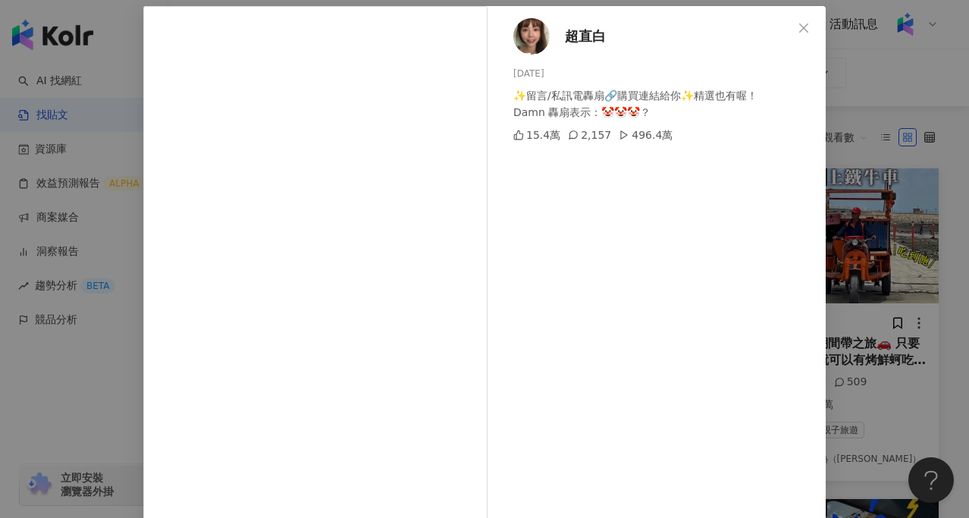
click at [902, 184] on div "超直白 2025/7/30 ✨留言/私訊電轟扇🔗購買連結給你✨精選也有喔！ Damn 轟扇表示：🤡🤡🤡？ 15.4萬 2,157 496.4萬 查看原始貼文" at bounding box center [484, 259] width 969 height 518
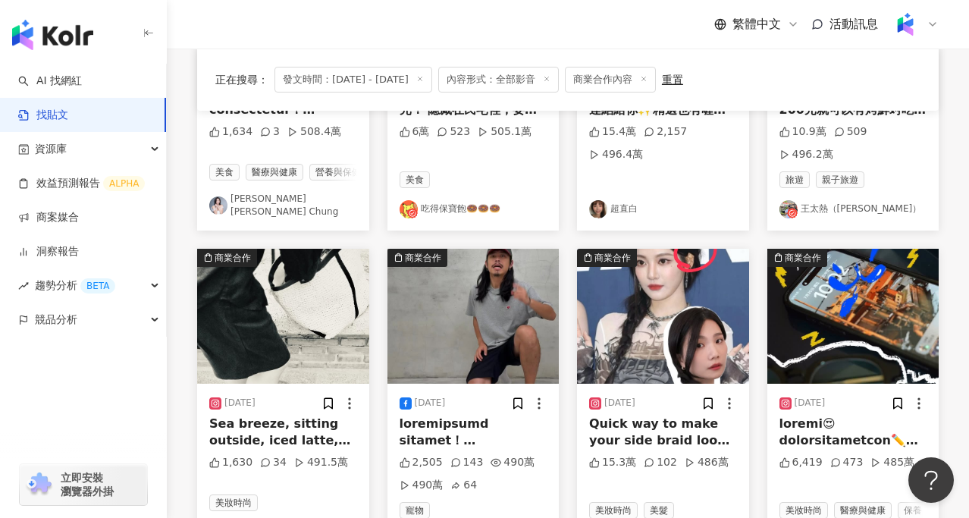
scroll to position [343, 0]
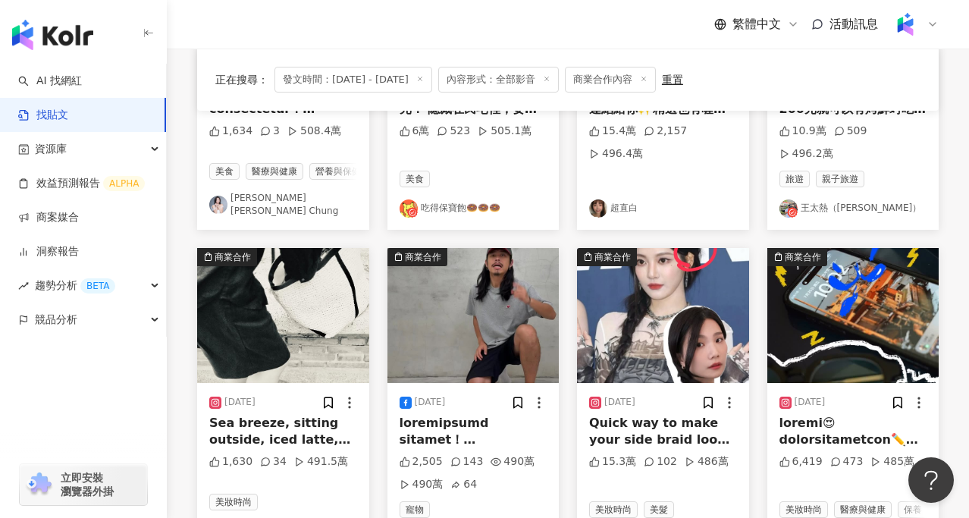
click at [453, 299] on img at bounding box center [473, 315] width 172 height 135
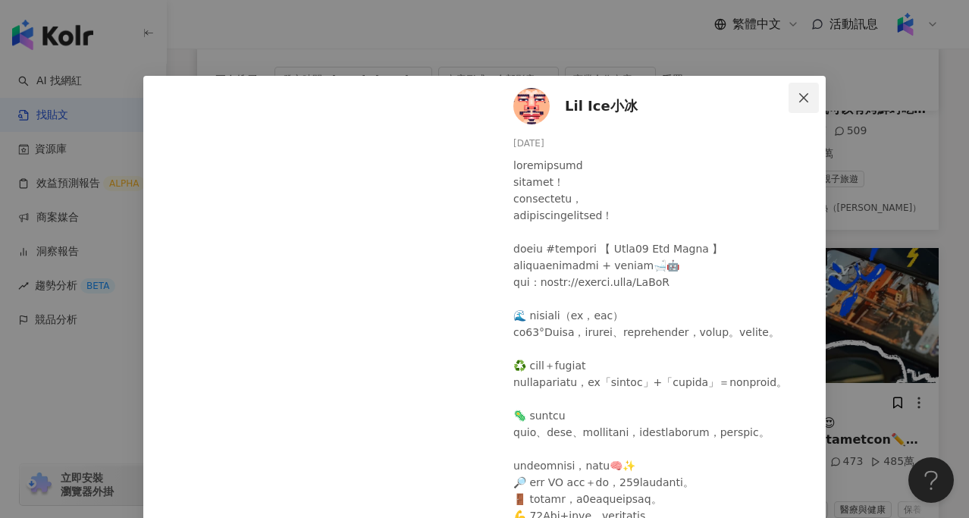
click at [795, 100] on span "Close" at bounding box center [804, 98] width 30 height 12
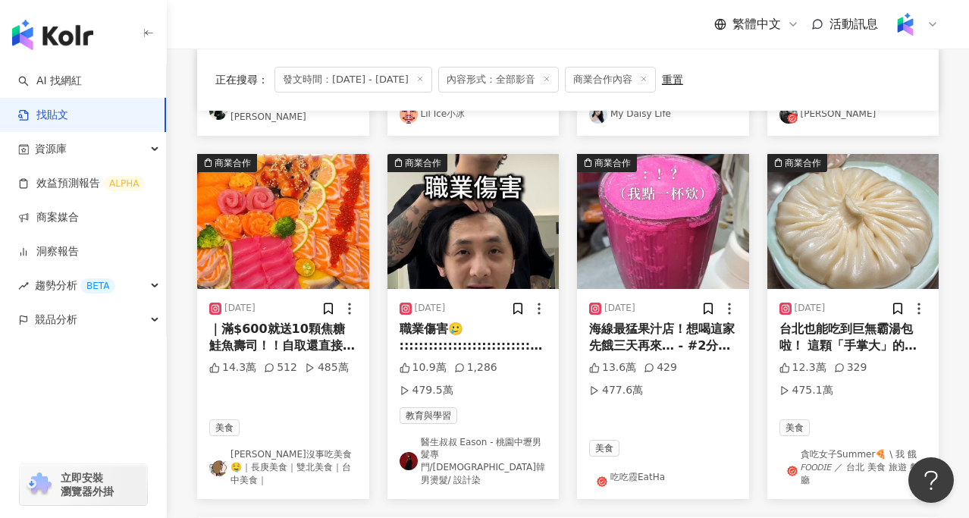
scroll to position [770, 0]
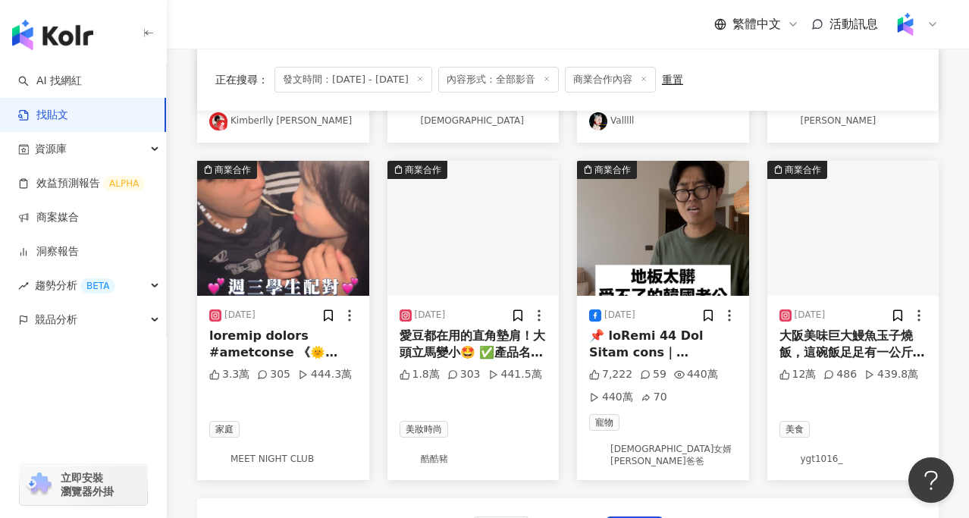
scroll to position [751, 0]
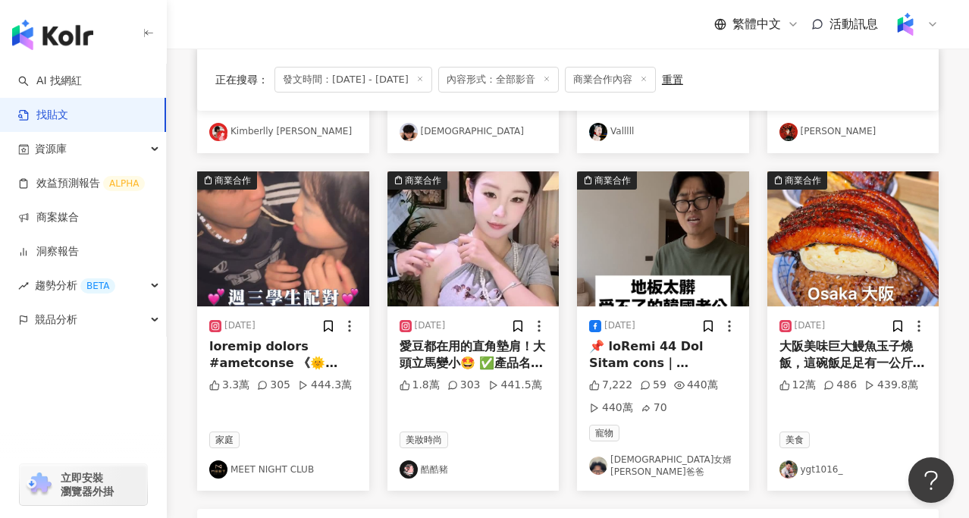
click at [635, 294] on img at bounding box center [663, 238] width 172 height 135
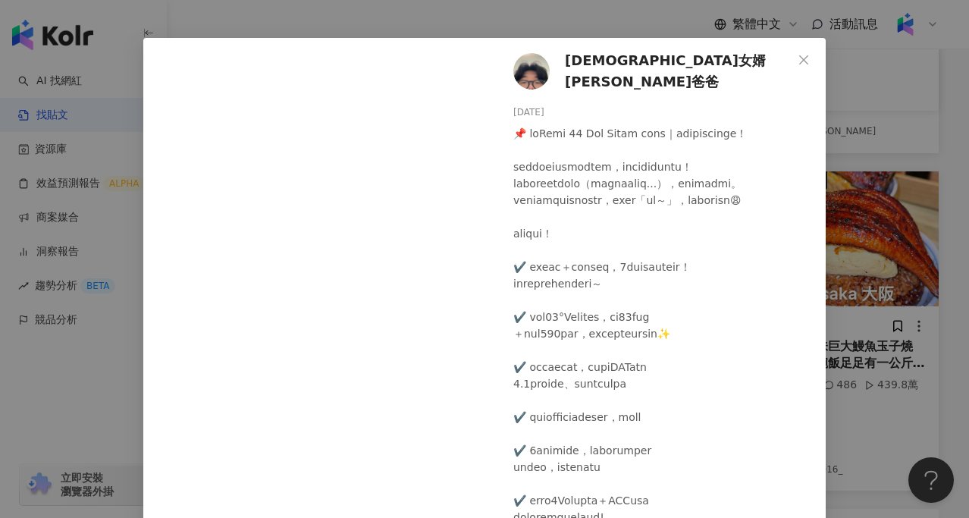
scroll to position [33, 0]
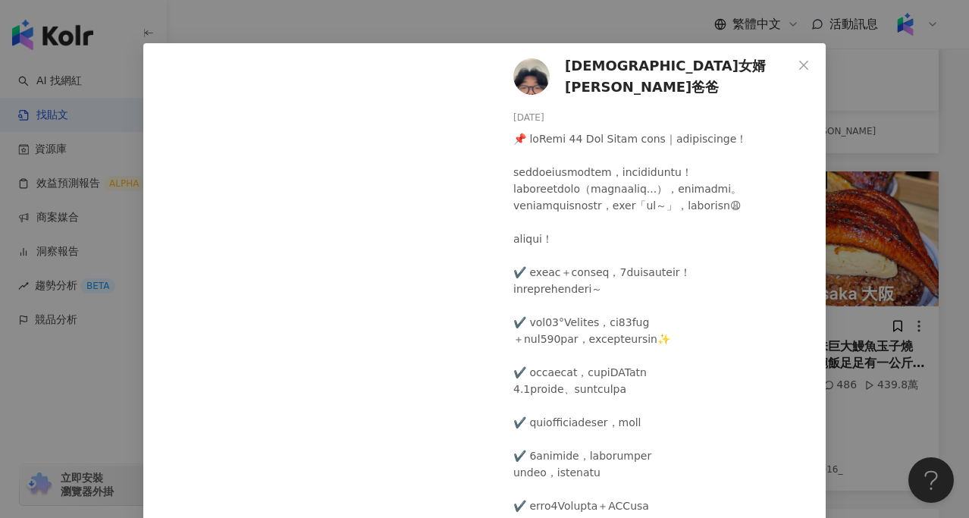
click at [616, 77] on span "韓國女婿 小朗哥爸爸" at bounding box center [678, 76] width 227 height 43
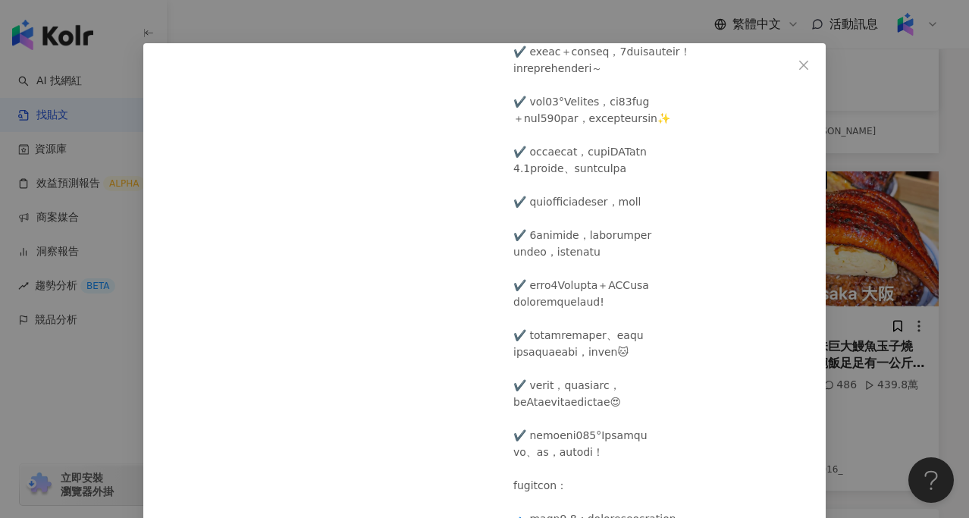
scroll to position [243, 0]
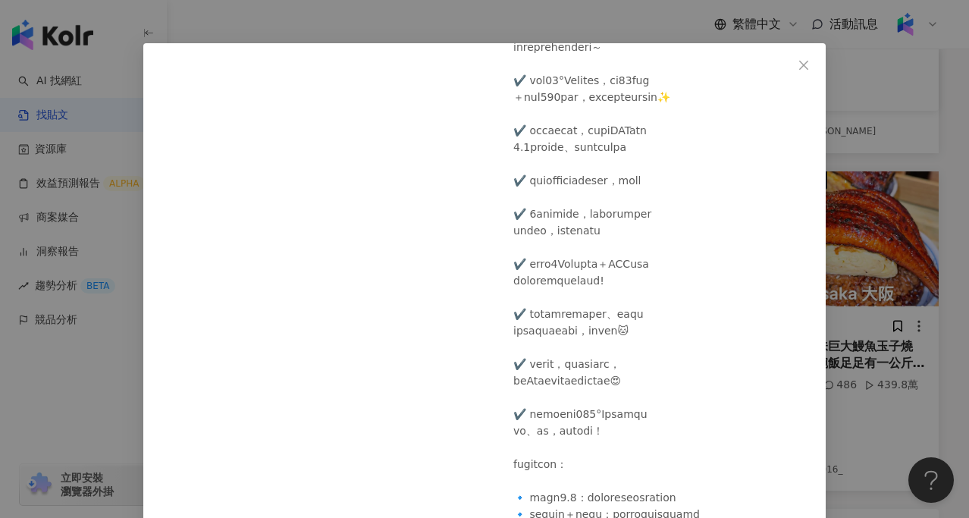
click at [858, 429] on div "韓國女婿 小朗哥爸爸 2025/6/20 7,222 59 440萬 440萬 70 查看原始貼文" at bounding box center [484, 259] width 969 height 518
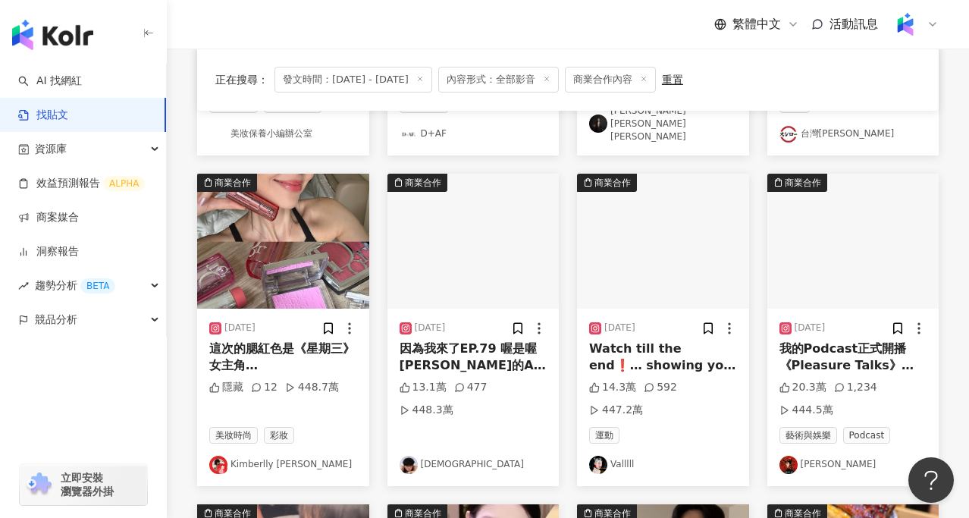
scroll to position [412, 0]
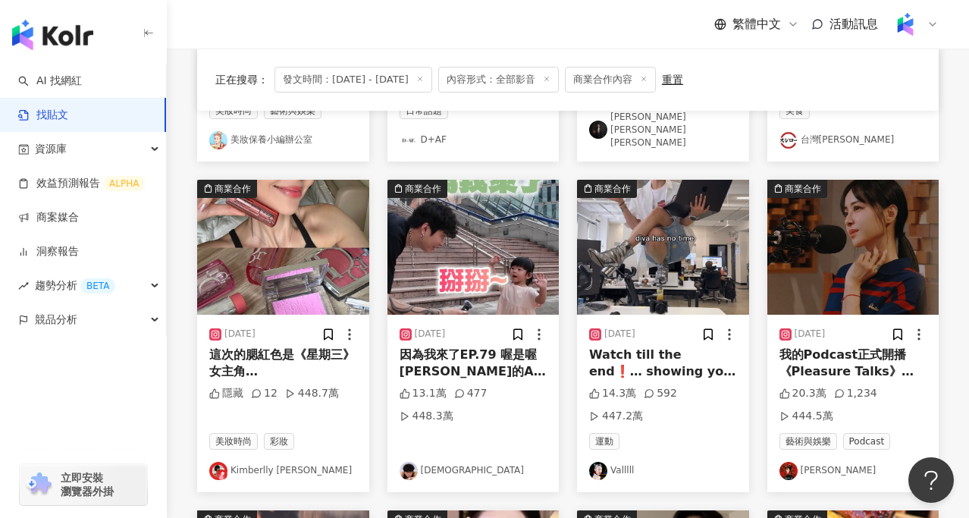
click at [503, 234] on img at bounding box center [473, 247] width 172 height 135
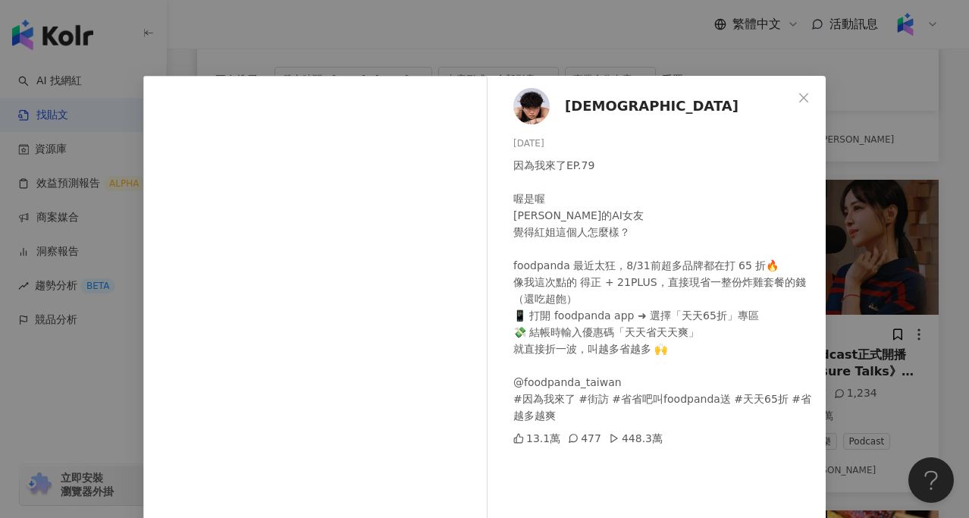
click at [68, 394] on div "4yo 2025/8/5 因為我來了EP.79 喔是喔 馬斯克的AI女友 覺得紅姐這個人怎麼樣？ foodpanda 最近太狂，8/31前超多品牌都在打 65…" at bounding box center [484, 259] width 969 height 518
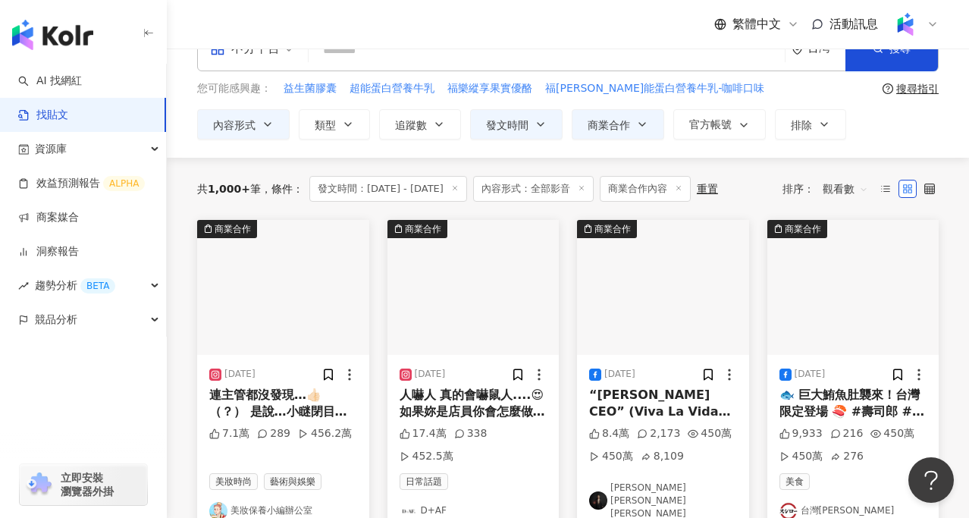
scroll to position [33, 0]
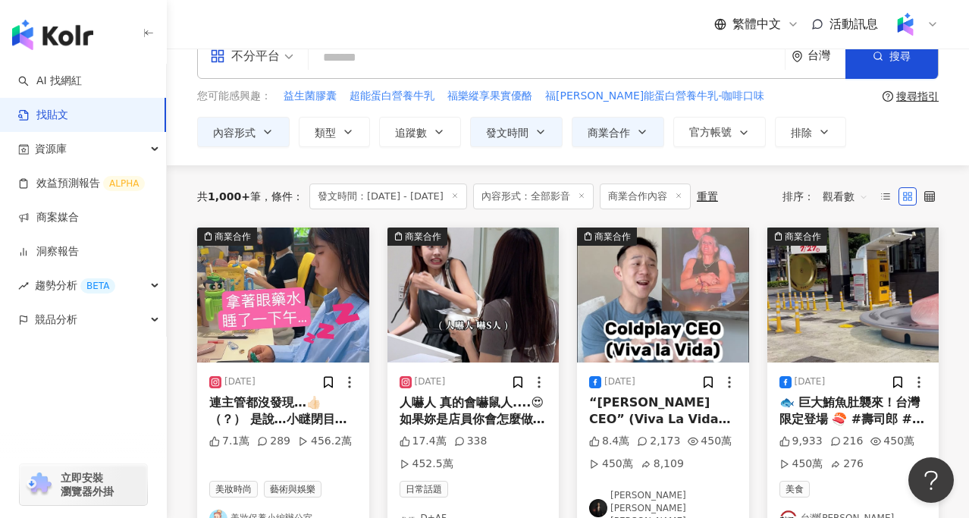
click at [278, 321] on img at bounding box center [283, 294] width 172 height 135
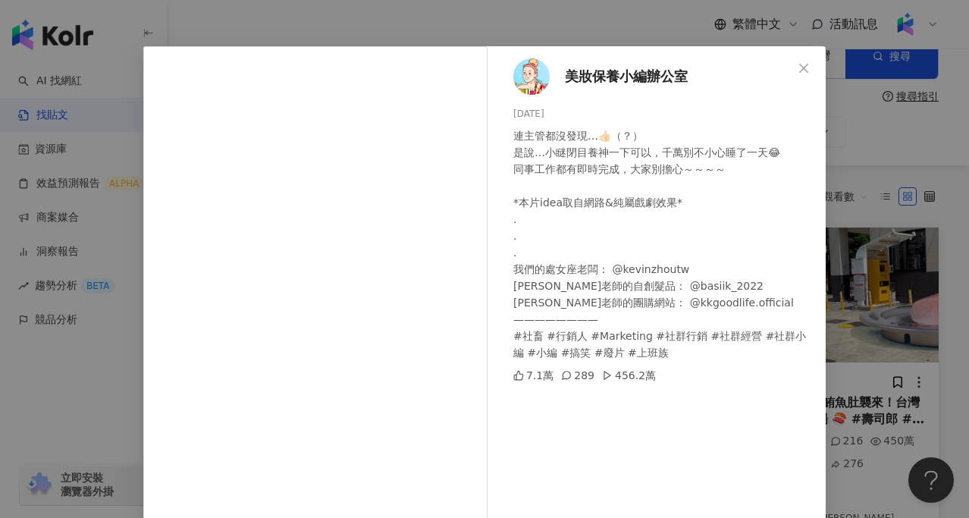
scroll to position [34, 0]
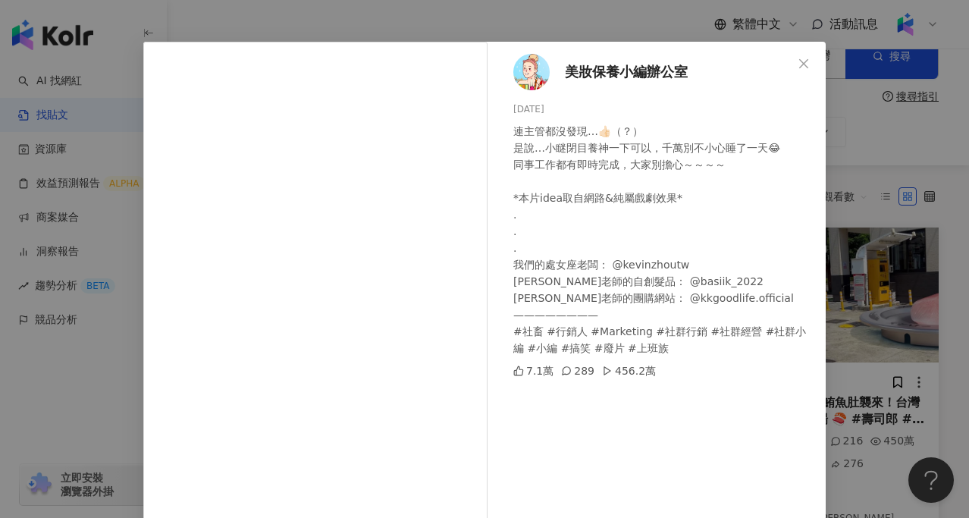
click at [610, 70] on span "美妝保養小編辦公室" at bounding box center [626, 71] width 123 height 21
click at [862, 110] on div "美妝保養小編辦公室 2025/6/18 連主管都沒發現…👍🏻（？） 是說…小瞇閉目養神一下可以，千萬別不小心睡了一天😂 同事工作都有即時完成，大家別擔心～～～…" at bounding box center [484, 259] width 969 height 518
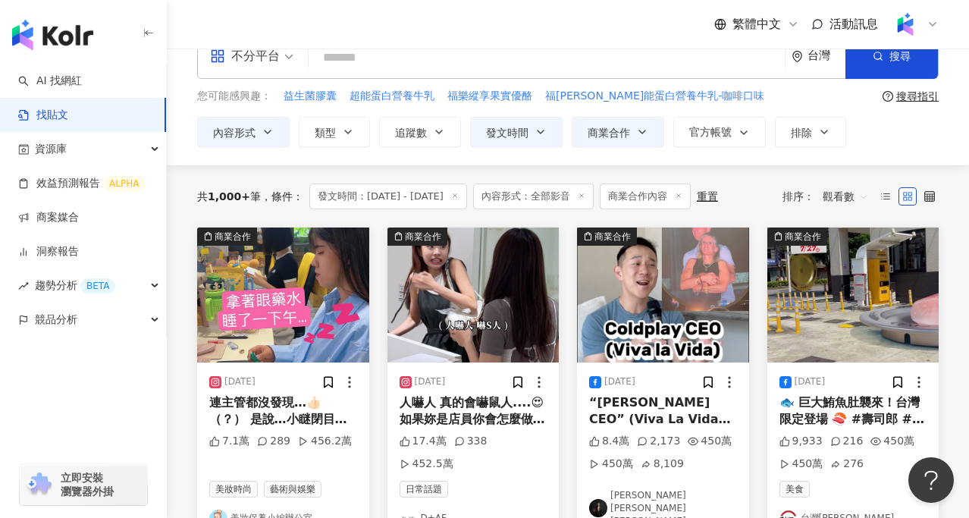
click at [503, 311] on img at bounding box center [473, 294] width 172 height 135
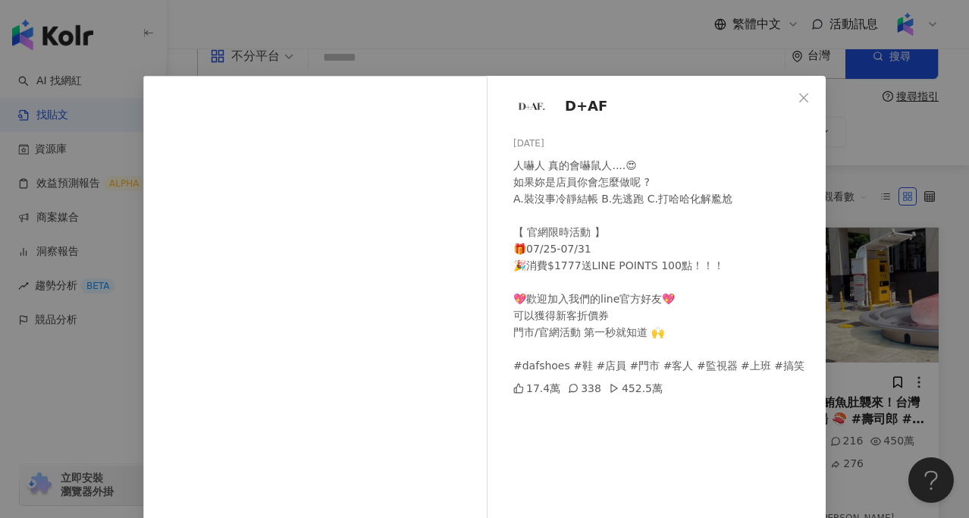
click at [877, 217] on div "D+AF 2025/7/26 人嚇人 真的會嚇鼠人....😍 如果妳是店員你會怎麼做呢 ? A.裝沒事冷靜結帳 B.先逃跑 C.打哈哈化解尷尬 【 官網限時活…" at bounding box center [484, 259] width 969 height 518
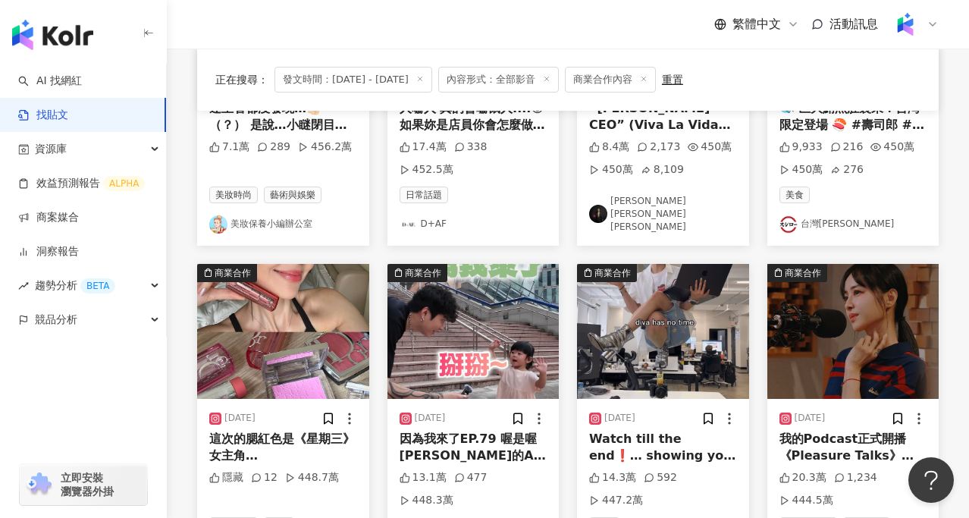
scroll to position [330, 0]
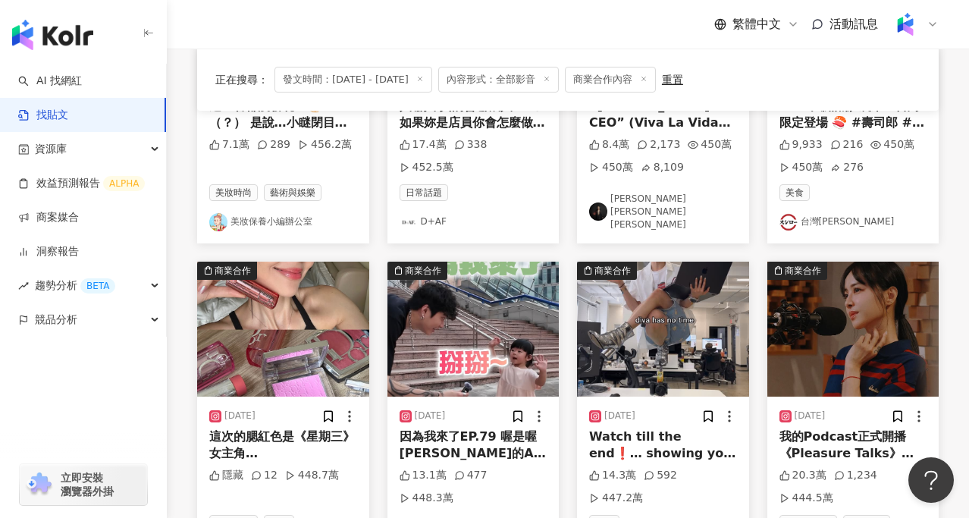
click at [658, 322] on img at bounding box center [663, 329] width 172 height 135
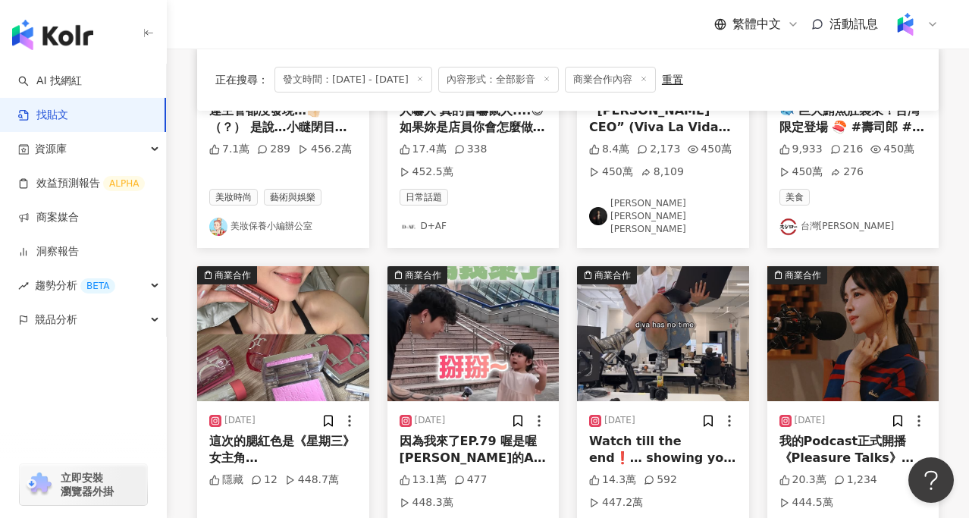
click at [649, 437] on div "Watch till the end❗️… showing you my coworkers pov..she wins again #nickiminajc…" at bounding box center [663, 450] width 148 height 34
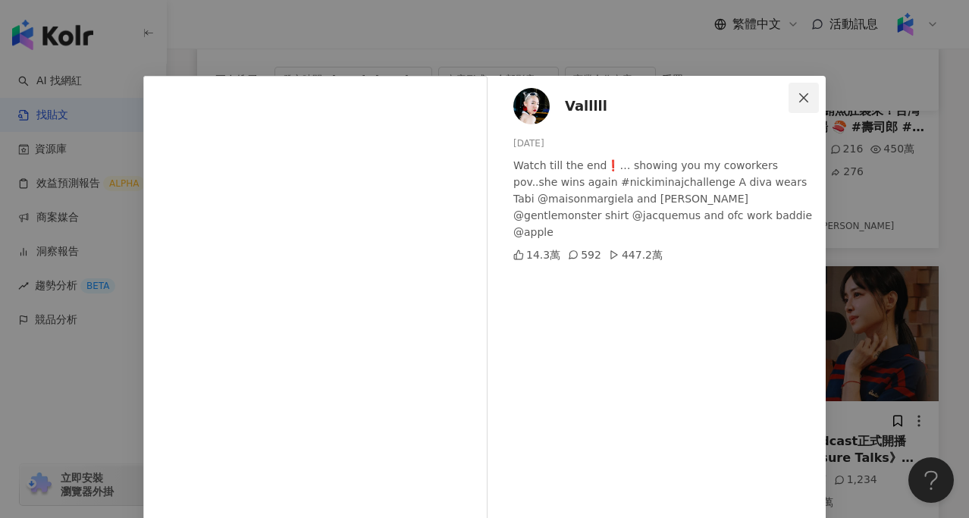
click at [808, 102] on icon "close" at bounding box center [804, 98] width 12 height 12
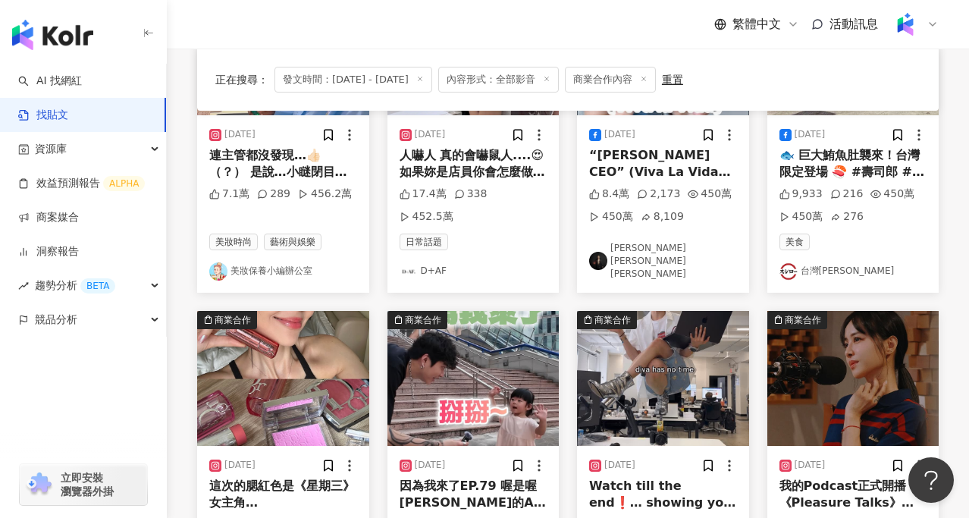
scroll to position [284, 0]
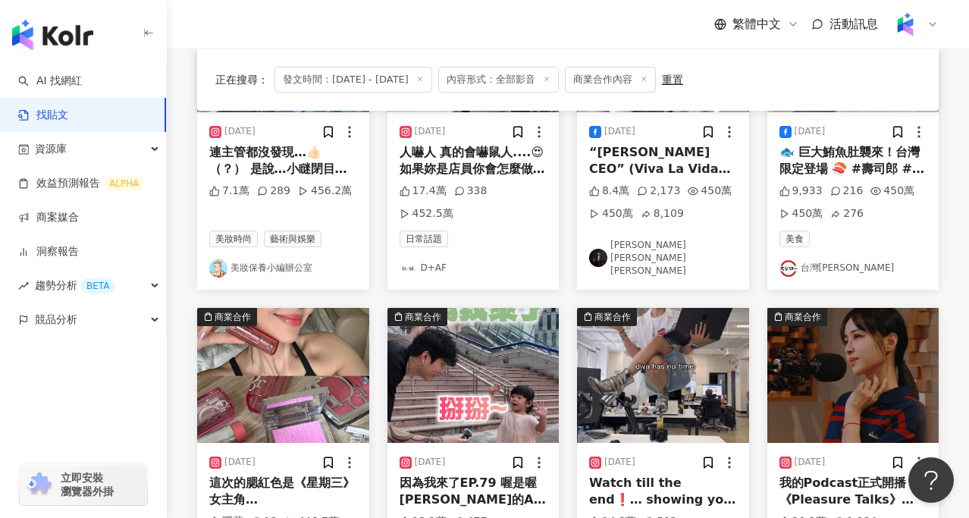
click at [289, 338] on img at bounding box center [283, 375] width 172 height 135
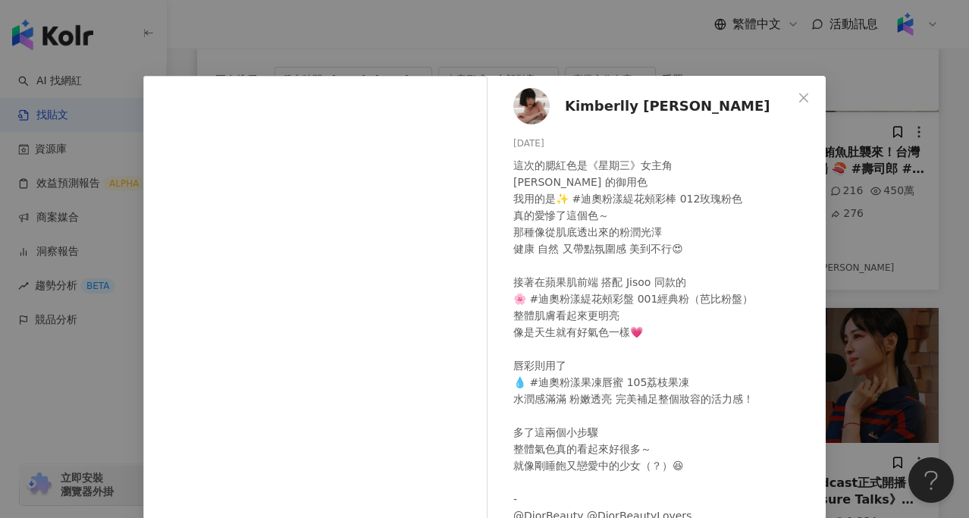
click at [130, 397] on div "Kimberlly 陳怡伶 2025/6/19 這次的腮紅色是《星期三》女主角 Jenna Ortega 的御用色 我用的是✨ #迪奧粉漾緹花頰彩棒 012玫…" at bounding box center [484, 259] width 969 height 518
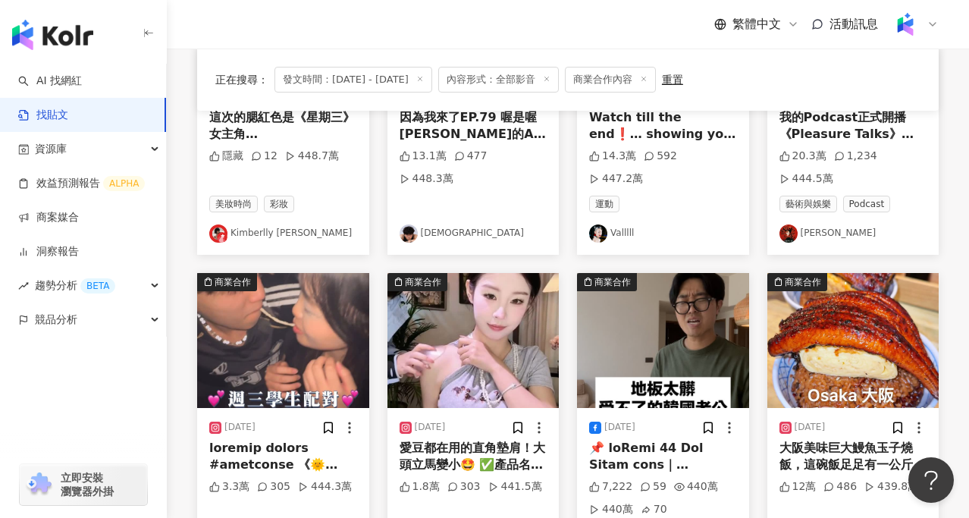
scroll to position [690, 0]
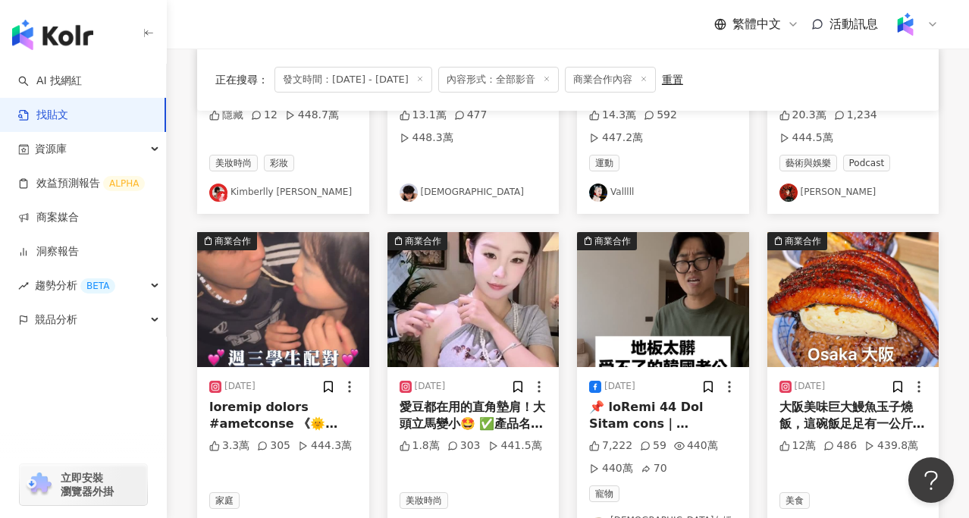
click at [276, 322] on img at bounding box center [283, 299] width 172 height 135
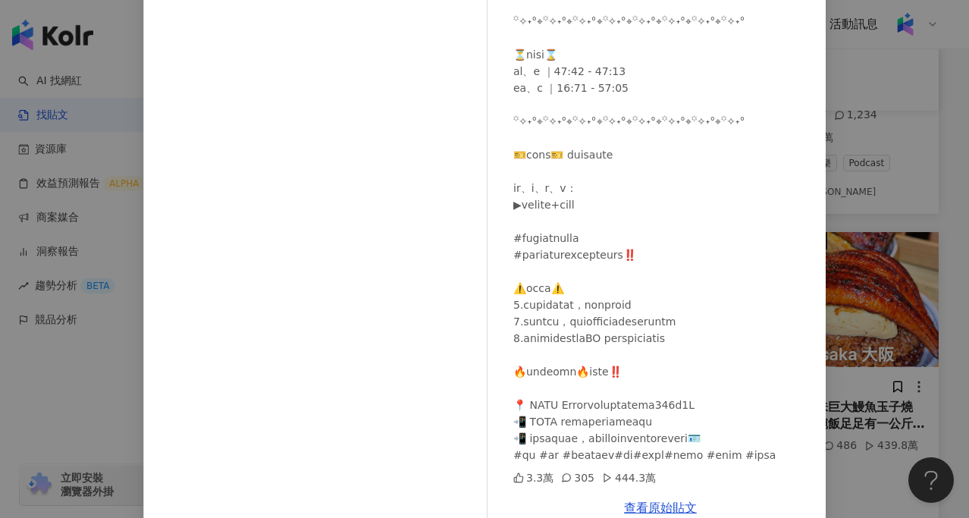
scroll to position [159, 0]
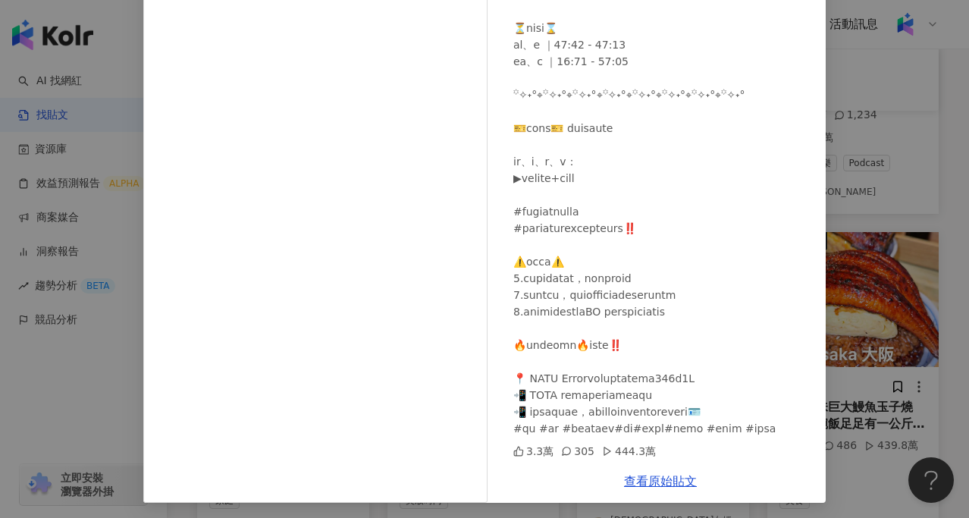
click at [932, 287] on div "MEET NIGHT CLUB 2025/7/2 3.3萬 305 444.3萬 查看原始貼文" at bounding box center [484, 259] width 969 height 518
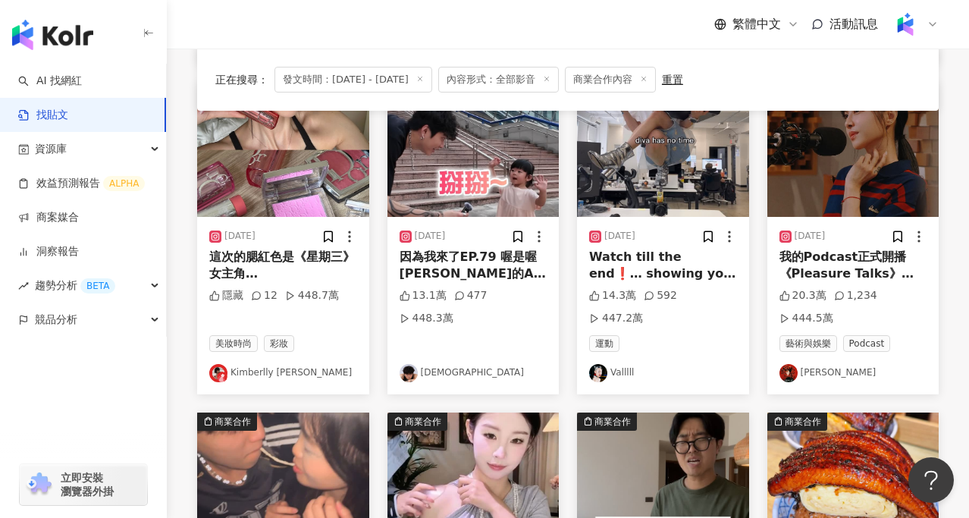
scroll to position [0, 0]
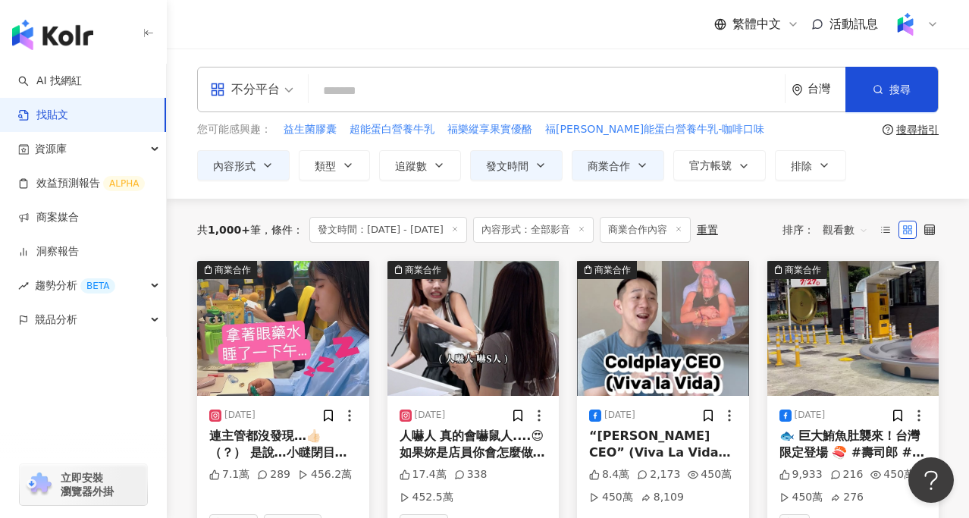
click at [518, 336] on img at bounding box center [473, 328] width 172 height 135
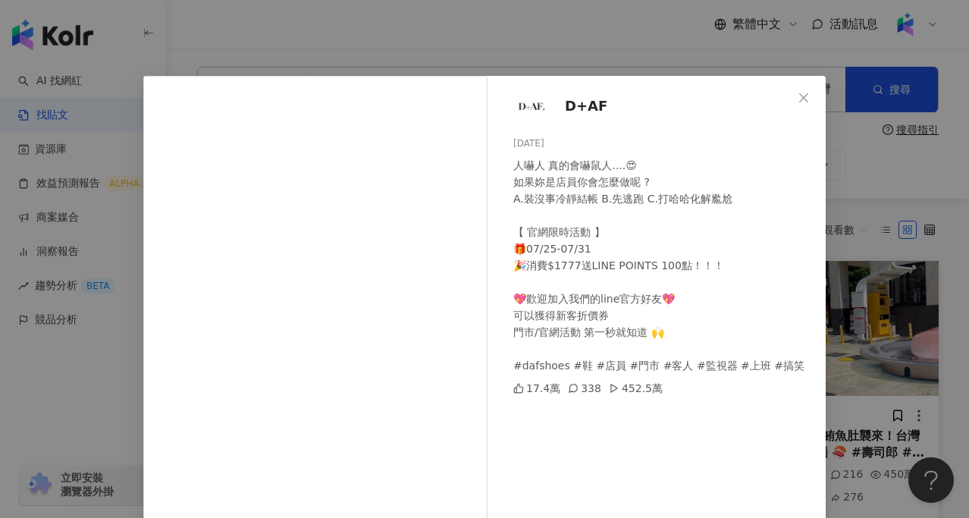
scroll to position [162, 0]
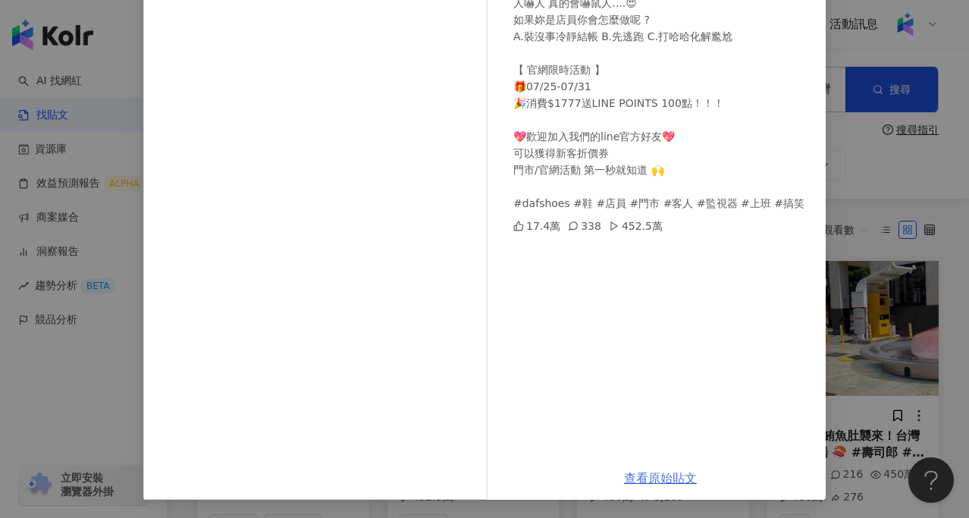
click at [682, 473] on link "查看原始貼文" at bounding box center [660, 478] width 73 height 14
click at [893, 164] on div "D+AF 2025/7/26 人嚇人 真的會嚇鼠人....😍 如果妳是店員你會怎麼做呢 ? A.裝沒事冷靜結帳 B.先逃跑 C.打哈哈化解尷尬 【 官網限時活…" at bounding box center [484, 259] width 969 height 518
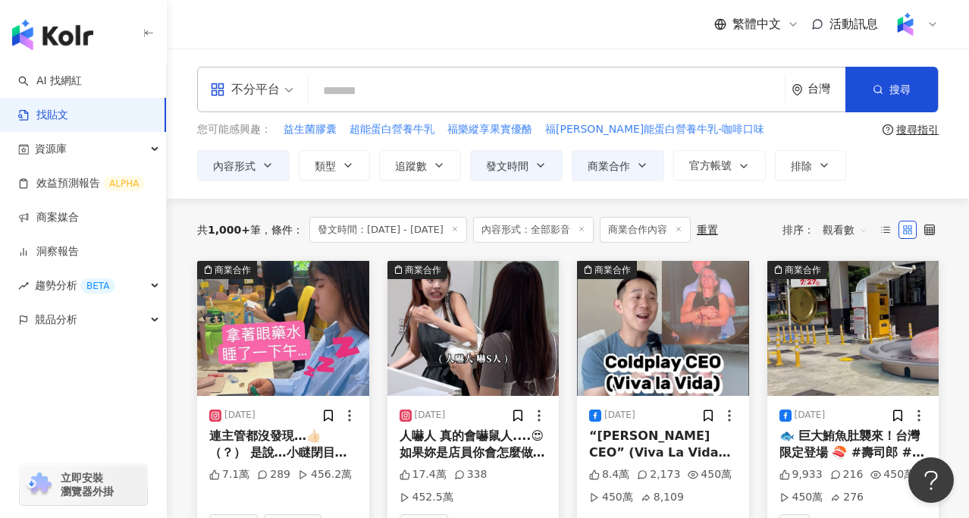
click at [461, 335] on img at bounding box center [473, 328] width 172 height 135
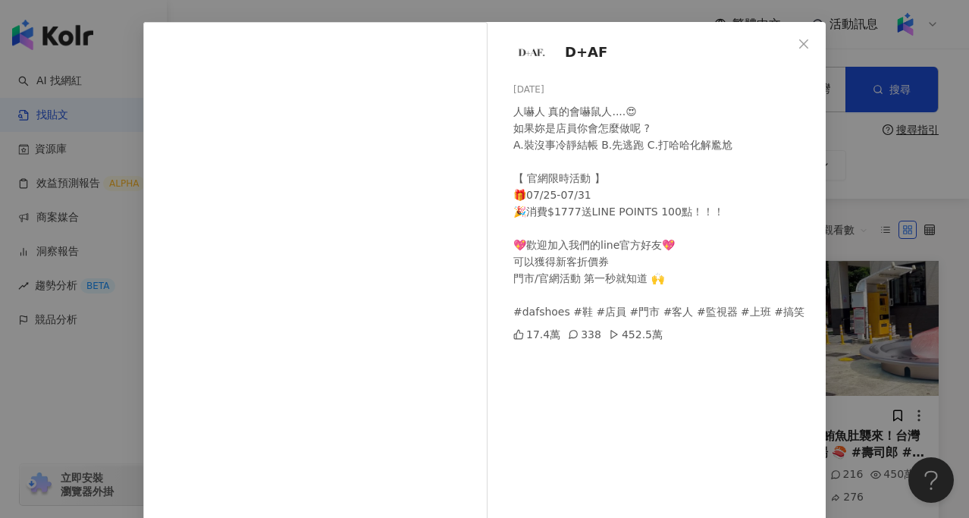
scroll to position [70, 0]
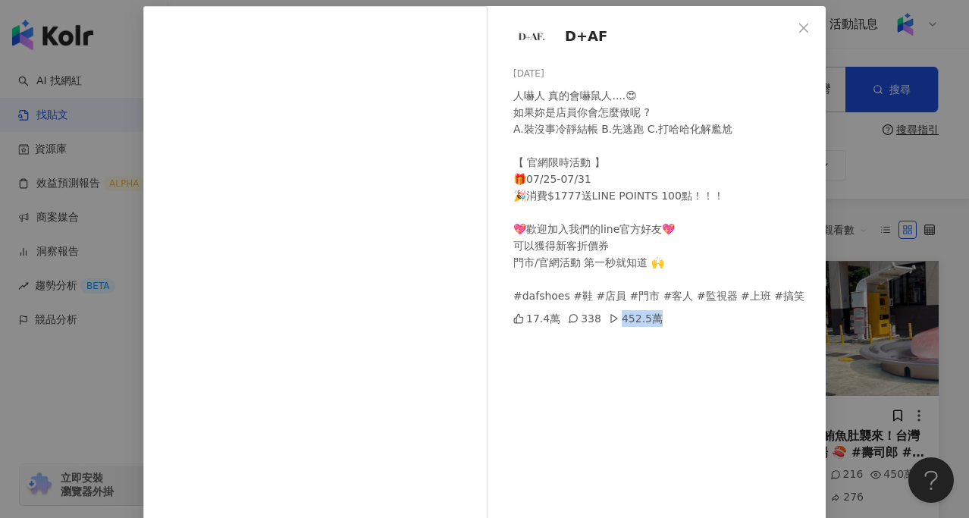
drag, startPoint x: 668, startPoint y: 319, endPoint x: 671, endPoint y: 328, distance: 8.9
click at [671, 328] on div "D+AF 2025/7/26 人嚇人 真的會嚇鼠人....😍 如果妳是店員你會怎麼做呢 ? A.裝沒事冷靜結帳 B.先逃跑 C.打哈哈化解尷尬 【 官網限時活…" at bounding box center [660, 277] width 331 height 543
copy div "452.5萬"
click at [875, 235] on div "D+AF 2025/7/26 人嚇人 真的會嚇鼠人....😍 如果妳是店員你會怎麼做呢 ? A.裝沒事冷靜結帳 B.先逃跑 C.打哈哈化解尷尬 【 官網限時活…" at bounding box center [484, 259] width 969 height 518
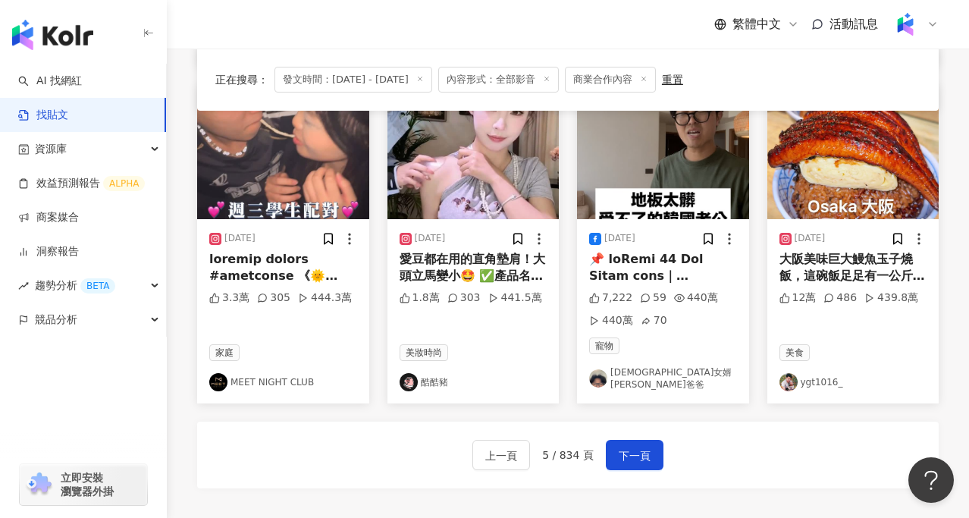
scroll to position [883, 0]
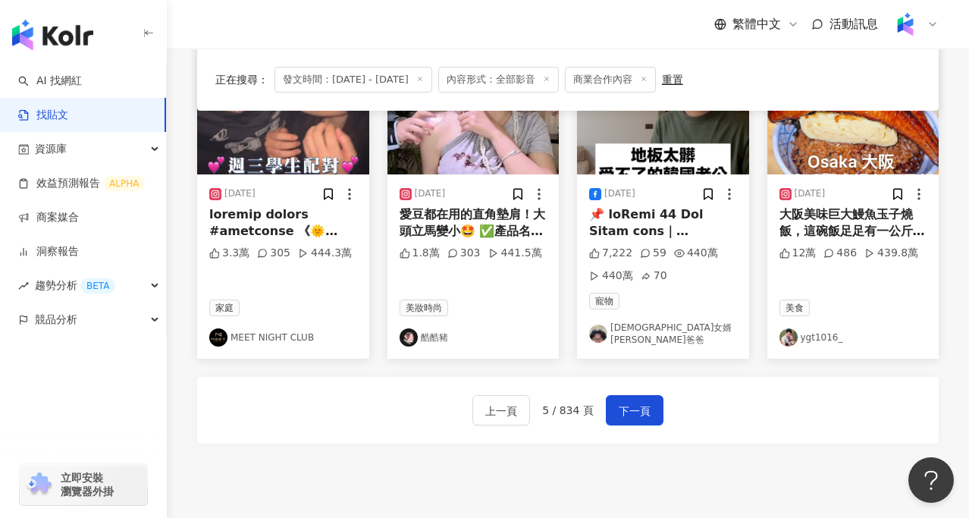
click at [481, 200] on div "[DATE]" at bounding box center [474, 194] width 148 height 15
click at [490, 212] on div "愛豆都在用的直角墊肩！大頭立馬變小🤩 ✅產品名稱：愛豆都在用的墊肩 ✅產品規格： 1️⃣透明款 2️⃣膚色款 ✅產品特色： 1️⃣溜肩秒變直角肩🔥 2️⃣自然…" at bounding box center [474, 223] width 148 height 34
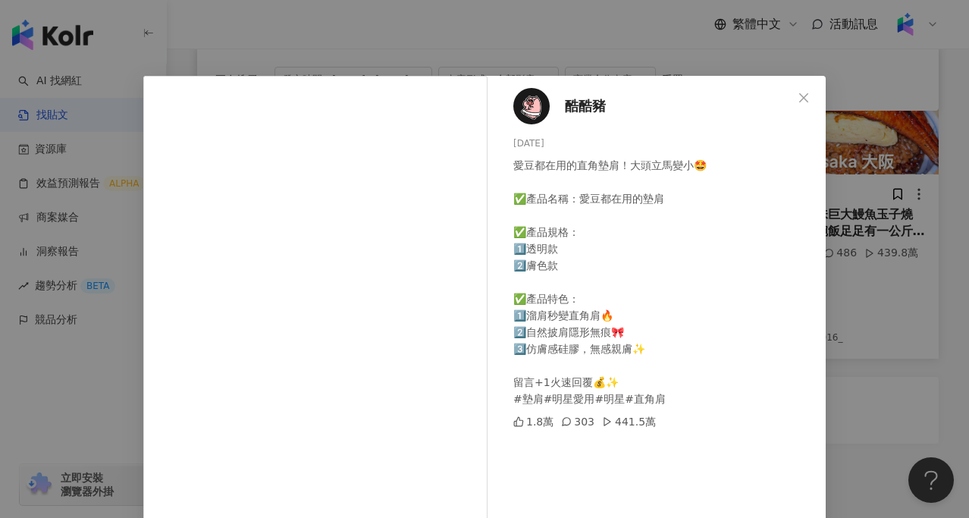
click at [116, 397] on div "酷酷豬 2025/8/10 愛豆都在用的直角墊肩！大頭立馬變小🤩 ✅產品名稱：愛豆都在用的墊肩 ✅產品規格： 1️⃣透明款 2️⃣膚色款 ✅產品特色： 1️⃣…" at bounding box center [484, 259] width 969 height 518
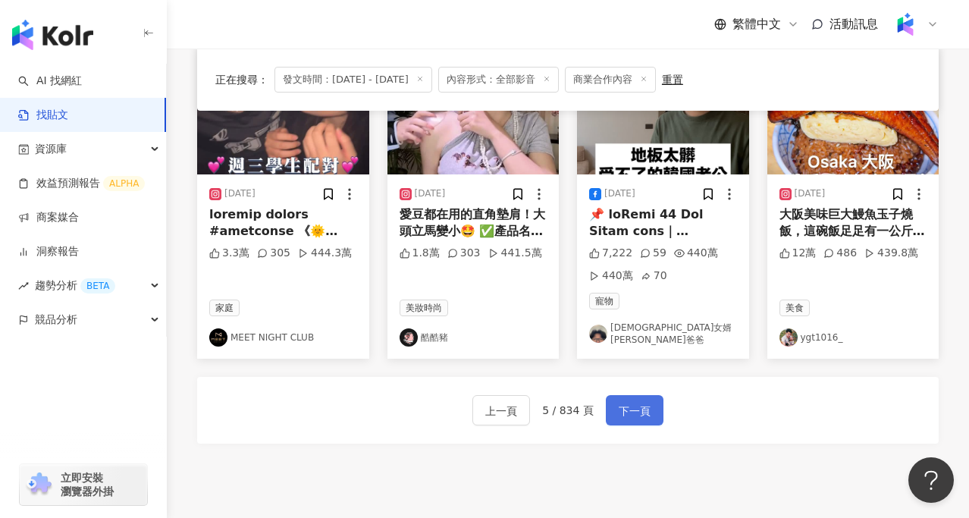
click at [634, 406] on span "下一頁" at bounding box center [635, 411] width 32 height 18
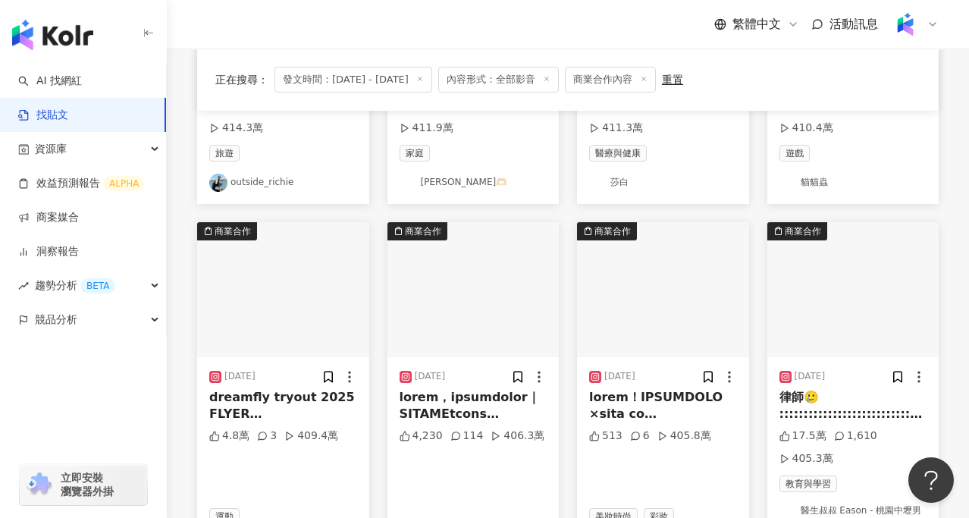
scroll to position [682, 0]
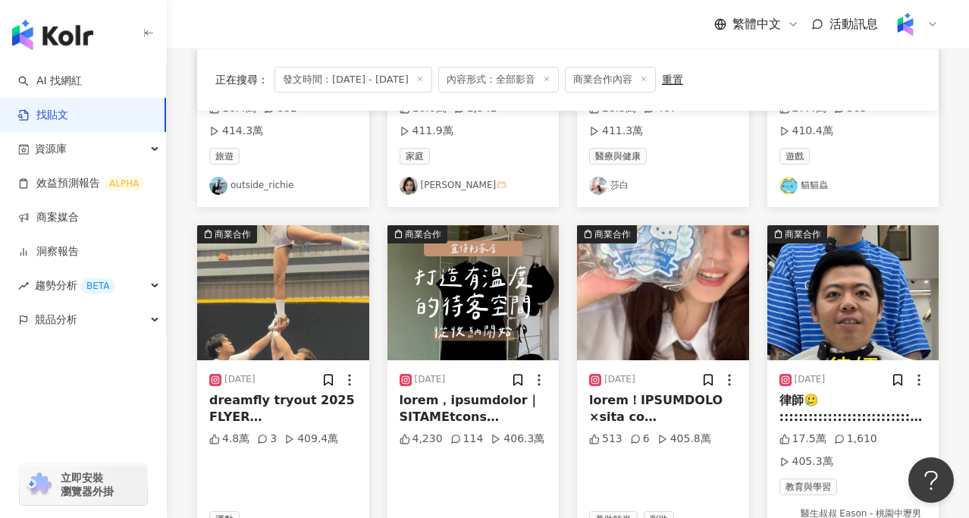
click at [713, 297] on img at bounding box center [663, 292] width 172 height 135
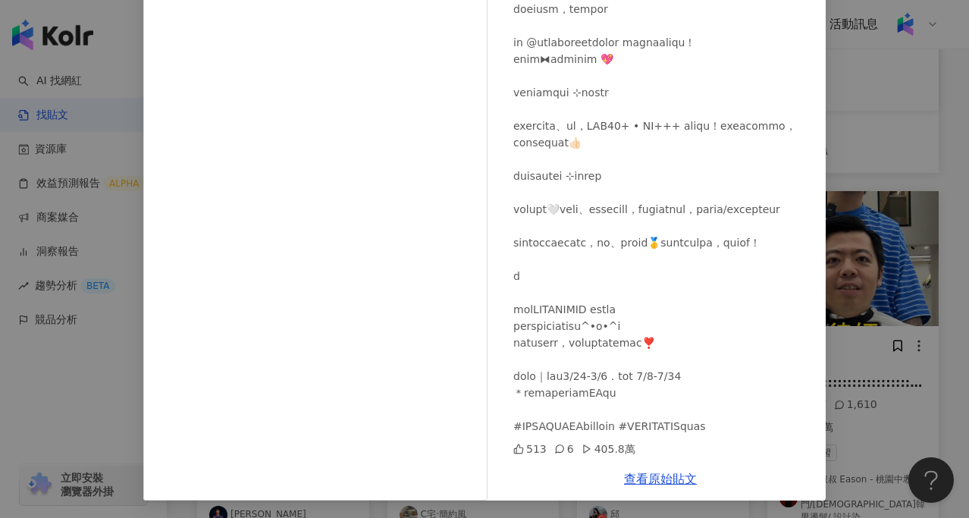
scroll to position [162, 0]
click at [887, 226] on div "邱 2025/7/15 513 6 405.8萬 查看原始貼文" at bounding box center [484, 259] width 969 height 518
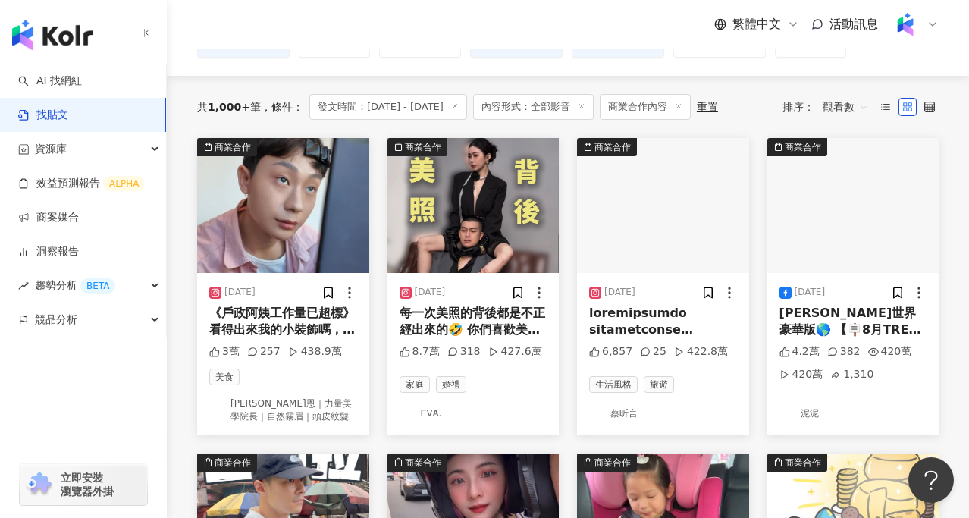
scroll to position [121, 0]
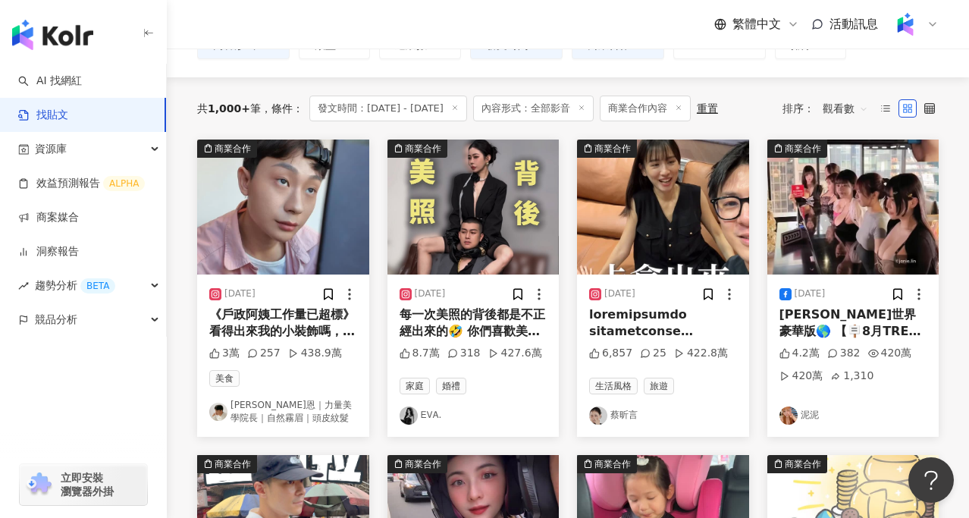
click at [260, 211] on img at bounding box center [283, 207] width 172 height 135
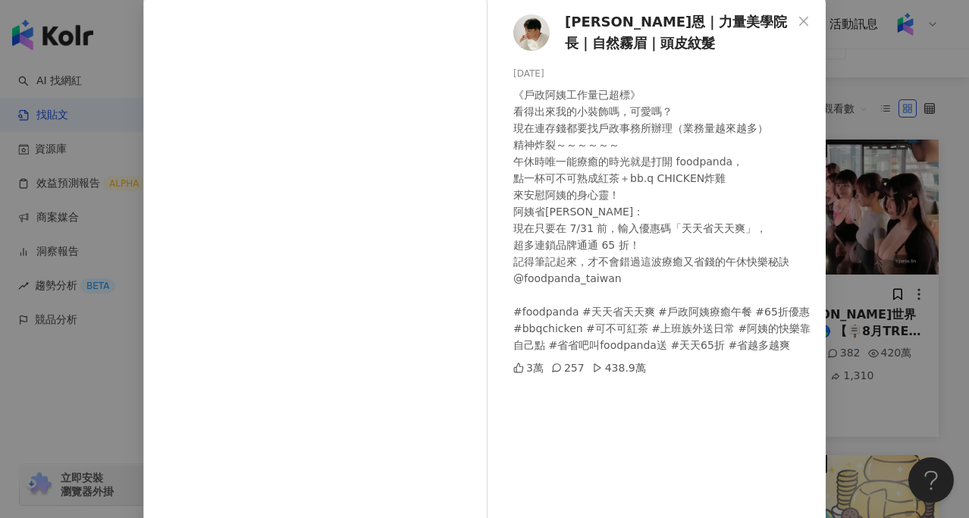
scroll to position [162, 0]
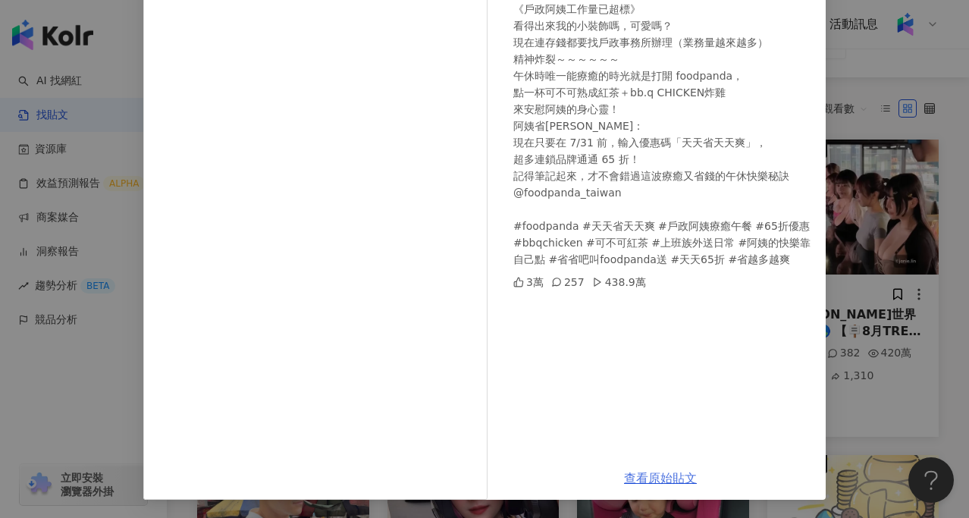
click at [676, 473] on link "查看原始貼文" at bounding box center [660, 478] width 73 height 14
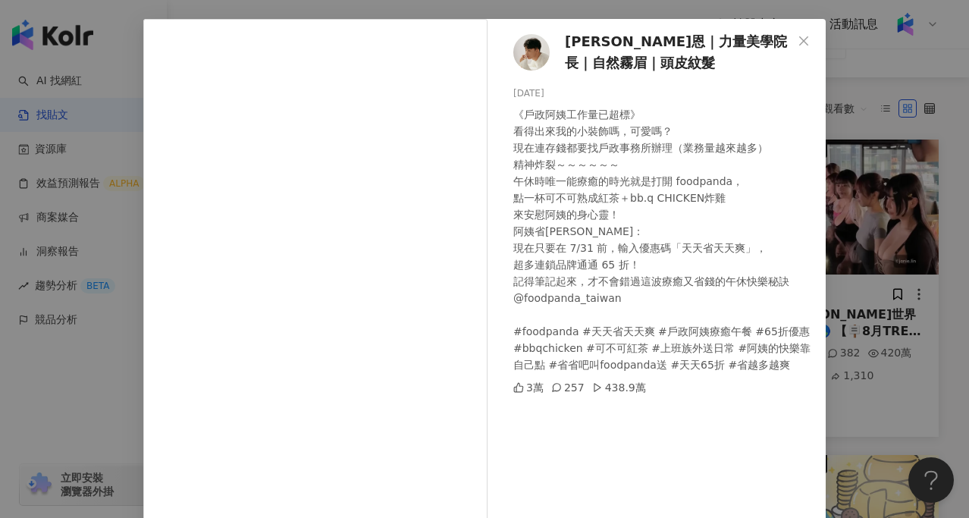
scroll to position [54, 0]
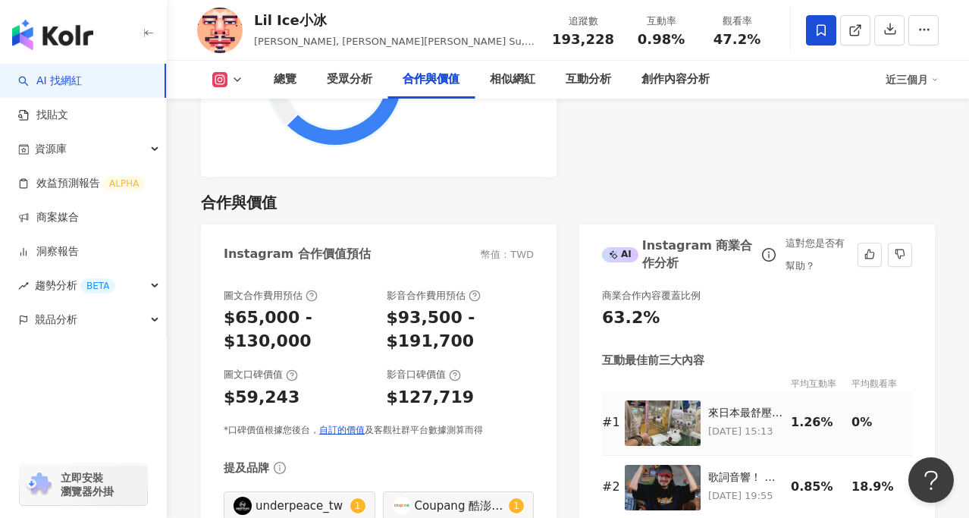
scroll to position [2025, 0]
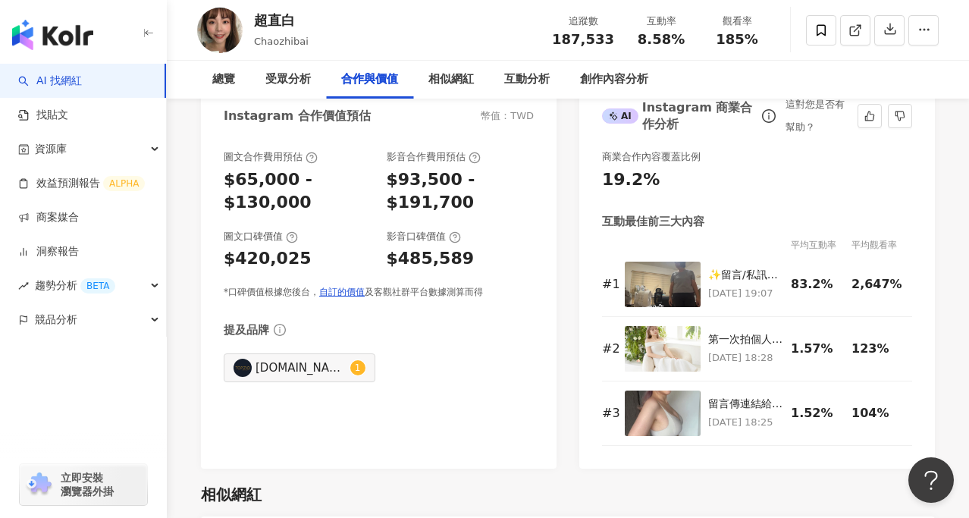
scroll to position [2113, 0]
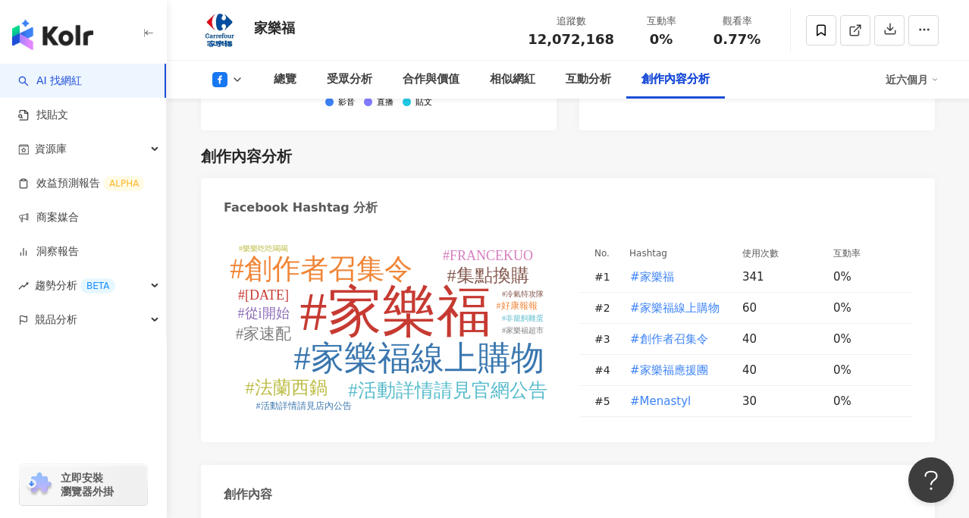
scroll to position [3713, 0]
